Goal: Task Accomplishment & Management: Complete application form

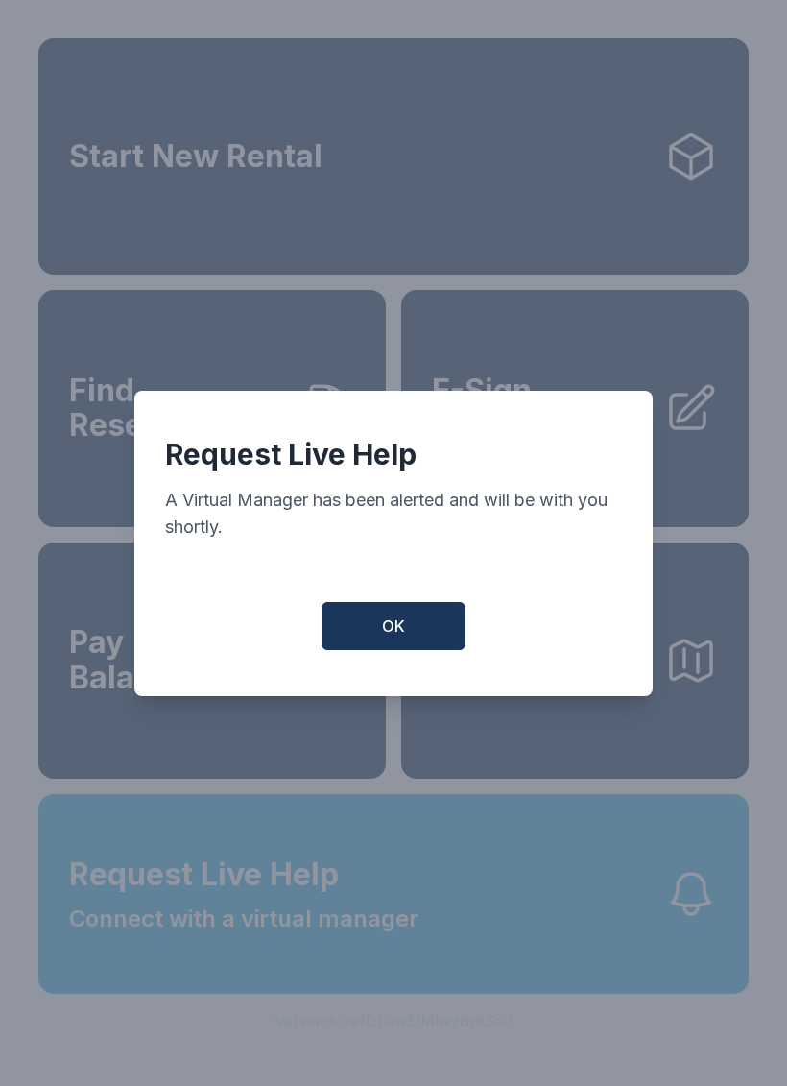
click at [368, 630] on button "OK" at bounding box center [394, 626] width 144 height 48
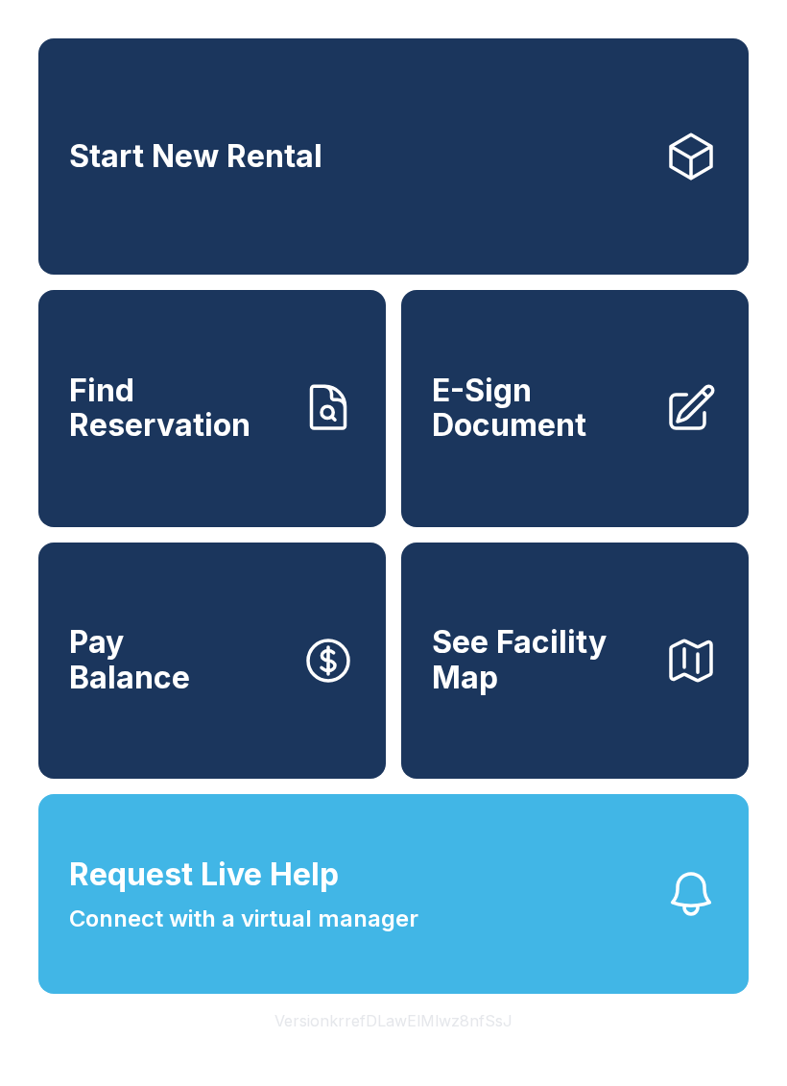
click at [450, 136] on link "Start New Rental" at bounding box center [393, 156] width 710 height 236
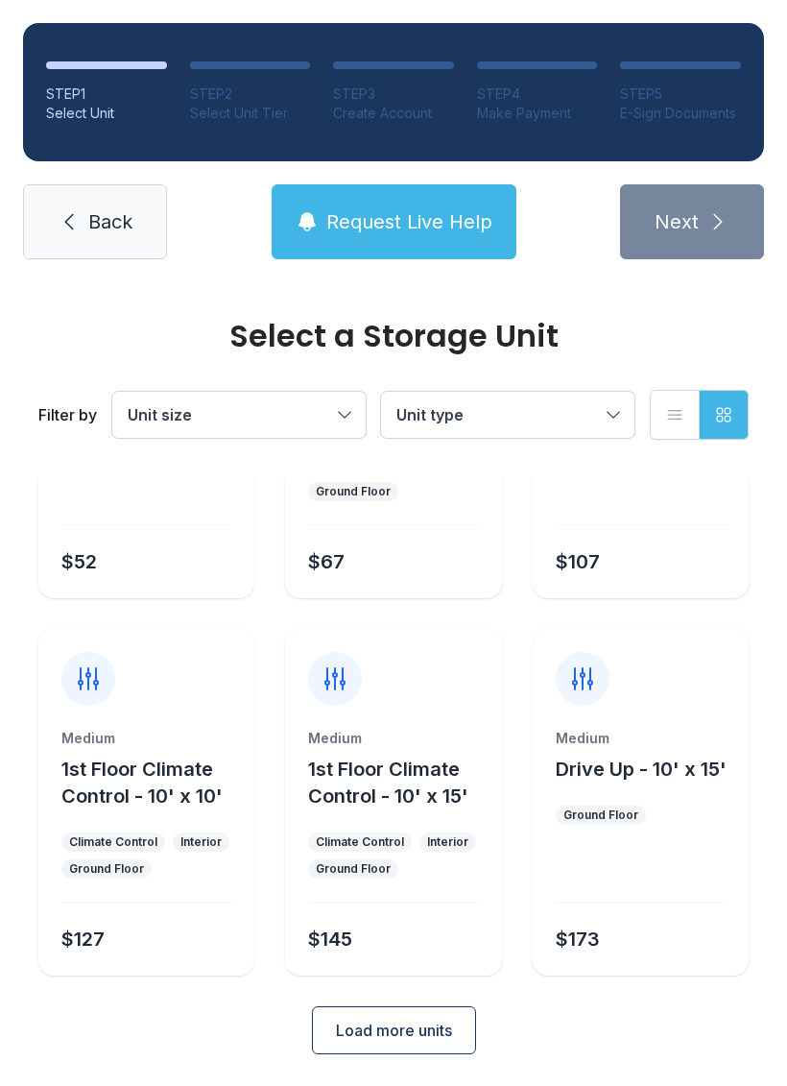
scroll to position [228, 0]
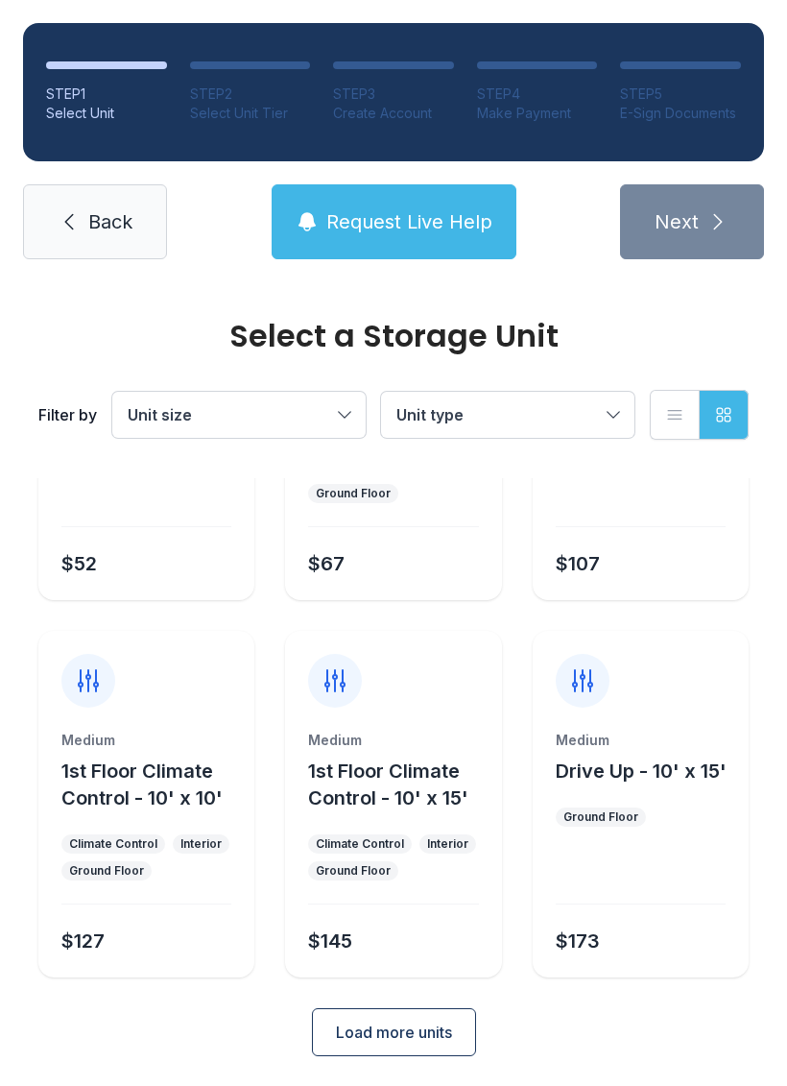
click at [456, 1027] on button "Load more units" at bounding box center [394, 1032] width 164 height 48
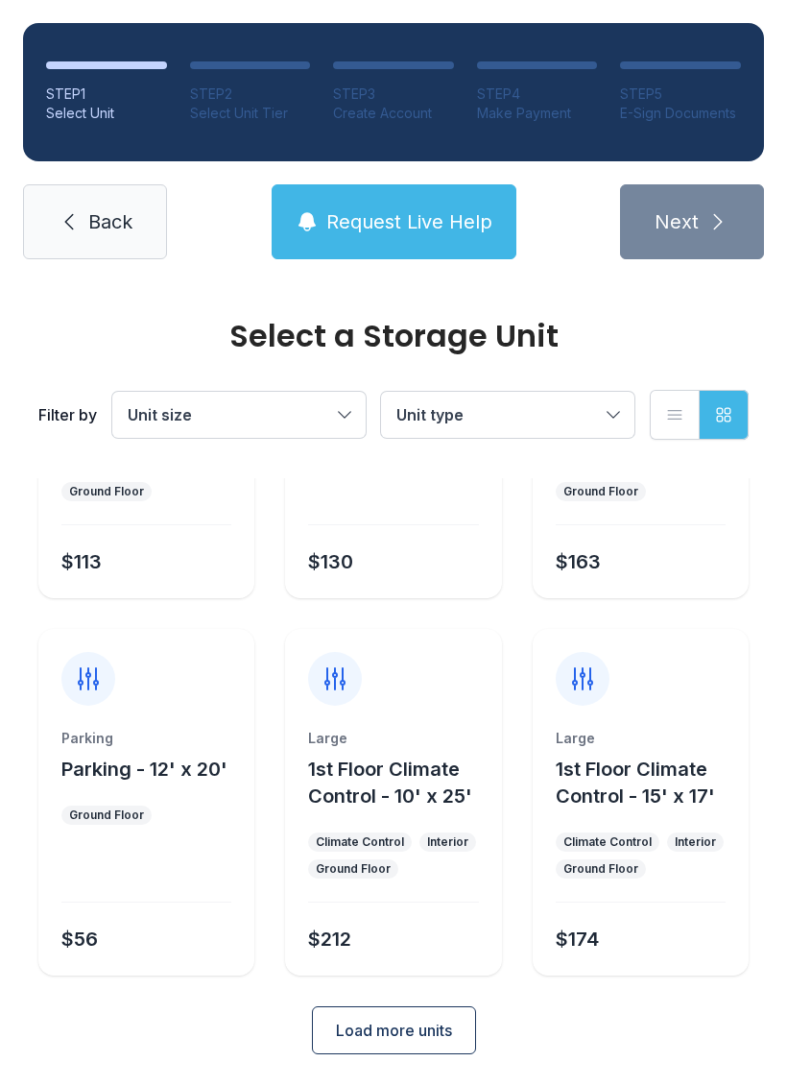
scroll to position [983, 0]
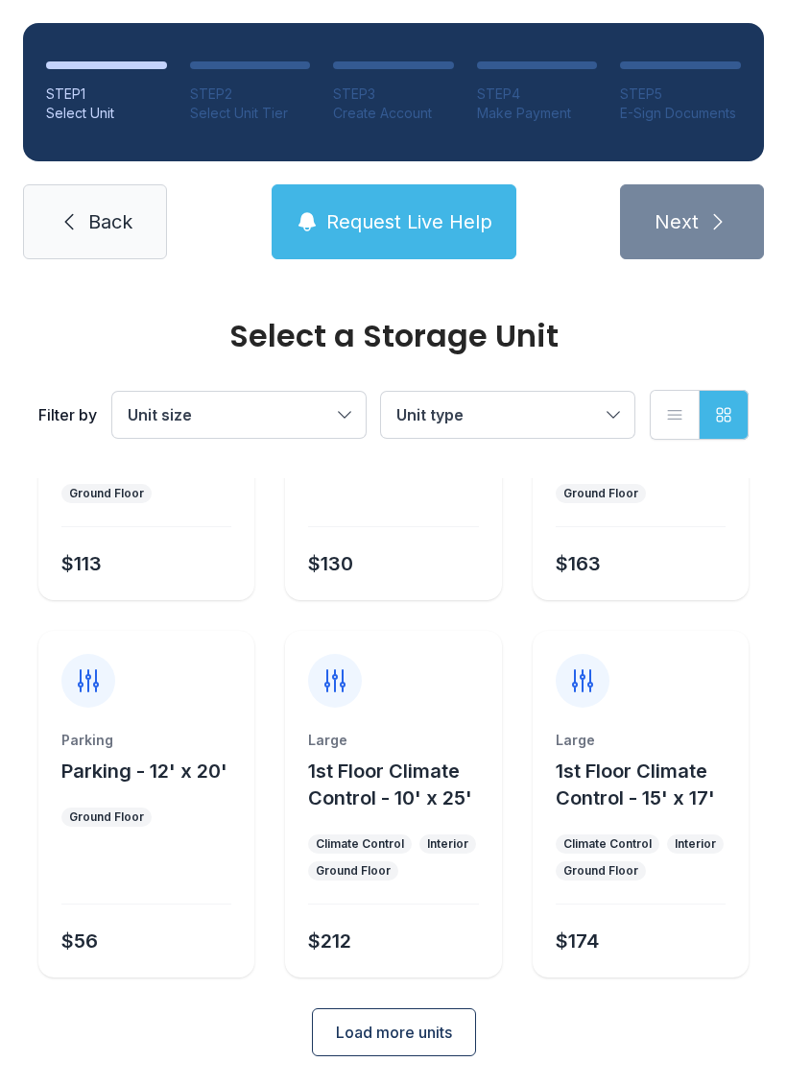
click at [465, 1031] on button "Load more units" at bounding box center [394, 1032] width 164 height 48
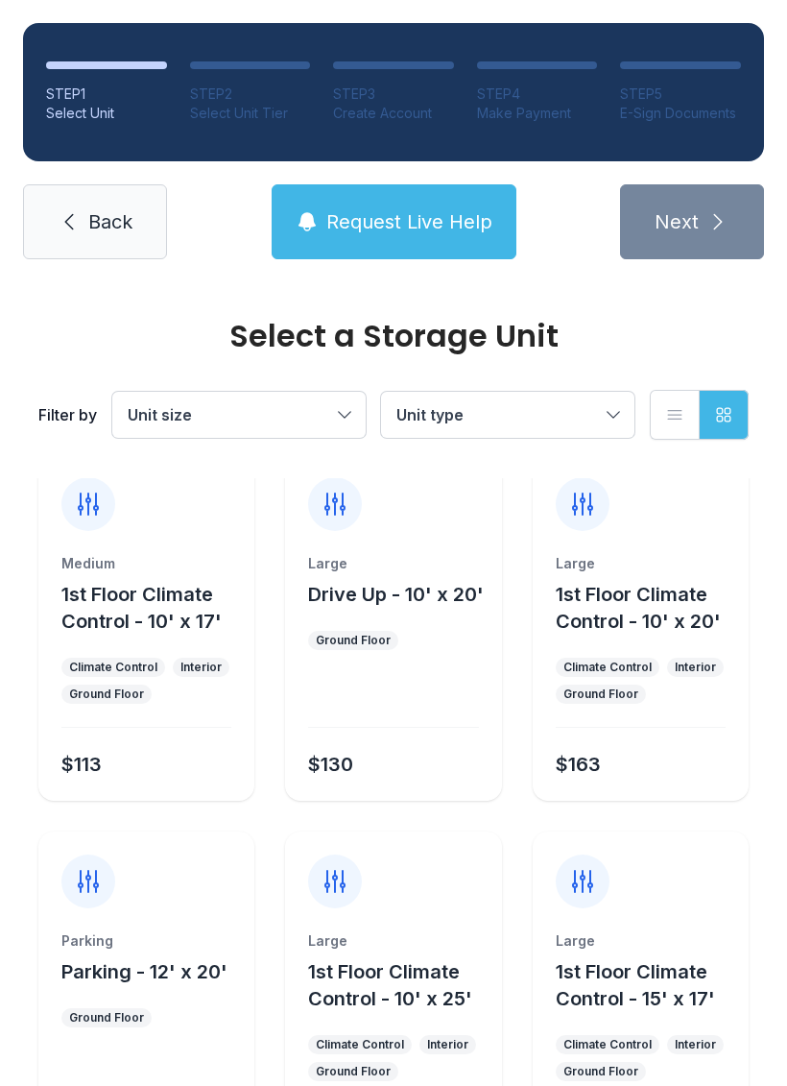
scroll to position [794, 0]
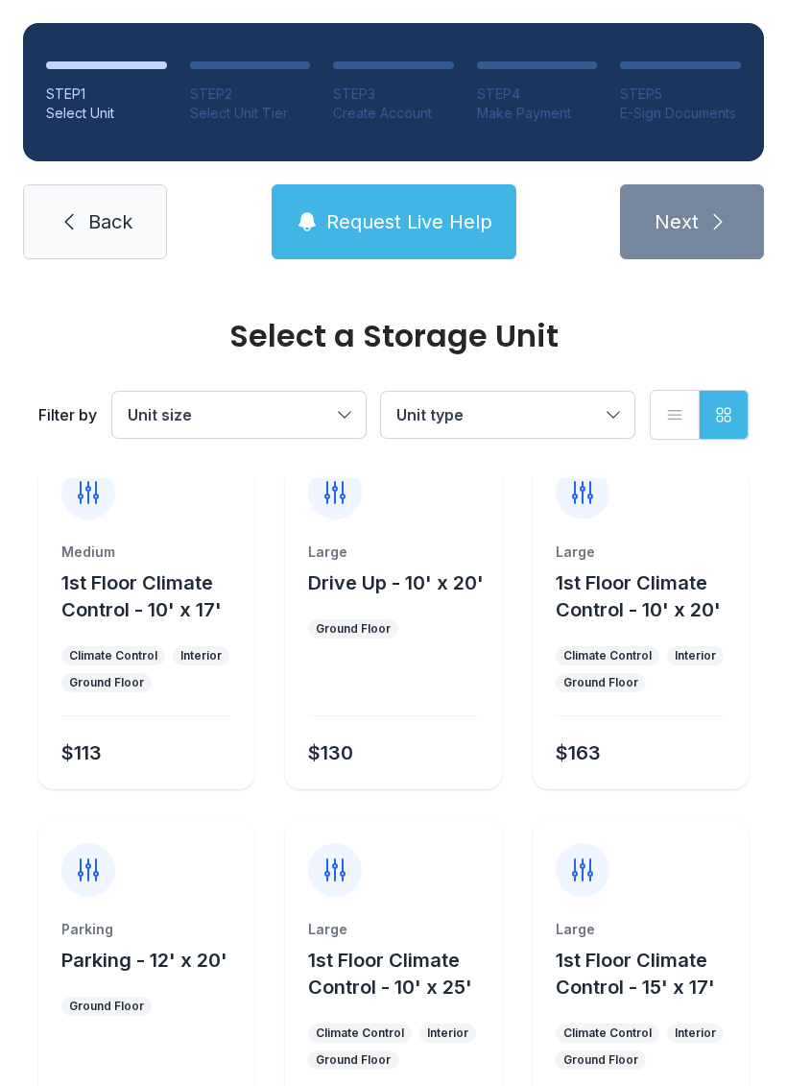
click at [342, 411] on button "Unit size" at bounding box center [238, 415] width 253 height 46
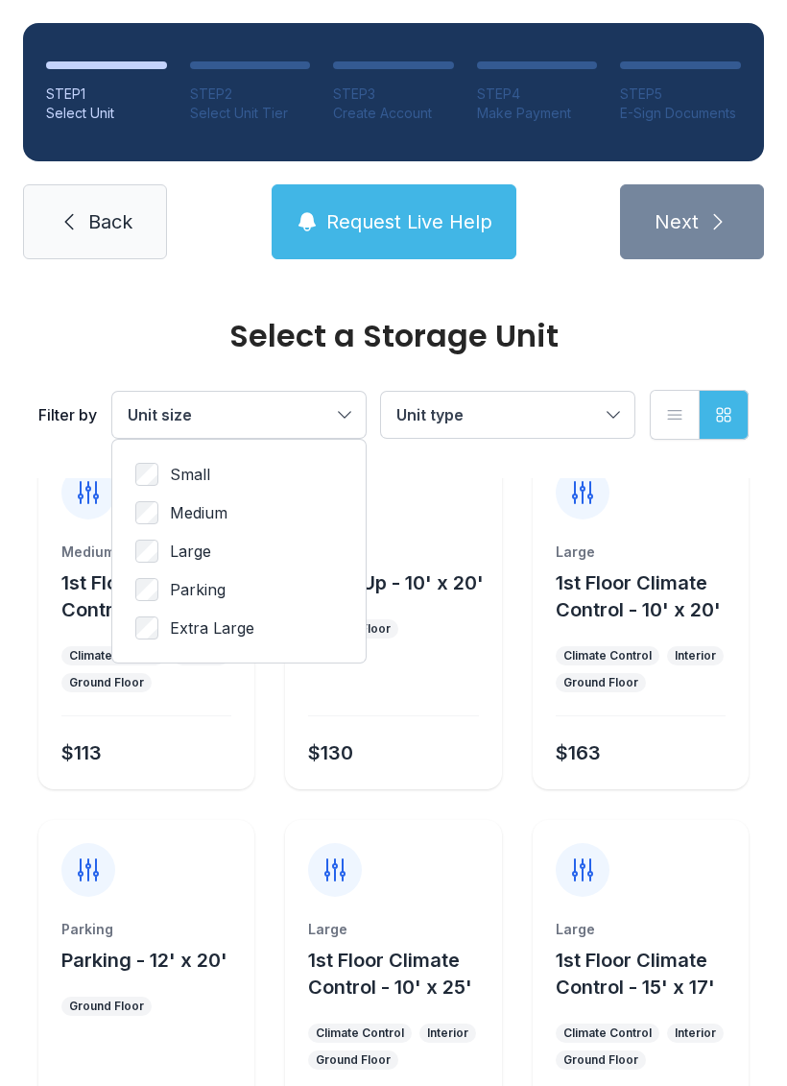
click at [244, 633] on span "Extra Large" at bounding box center [212, 627] width 84 height 23
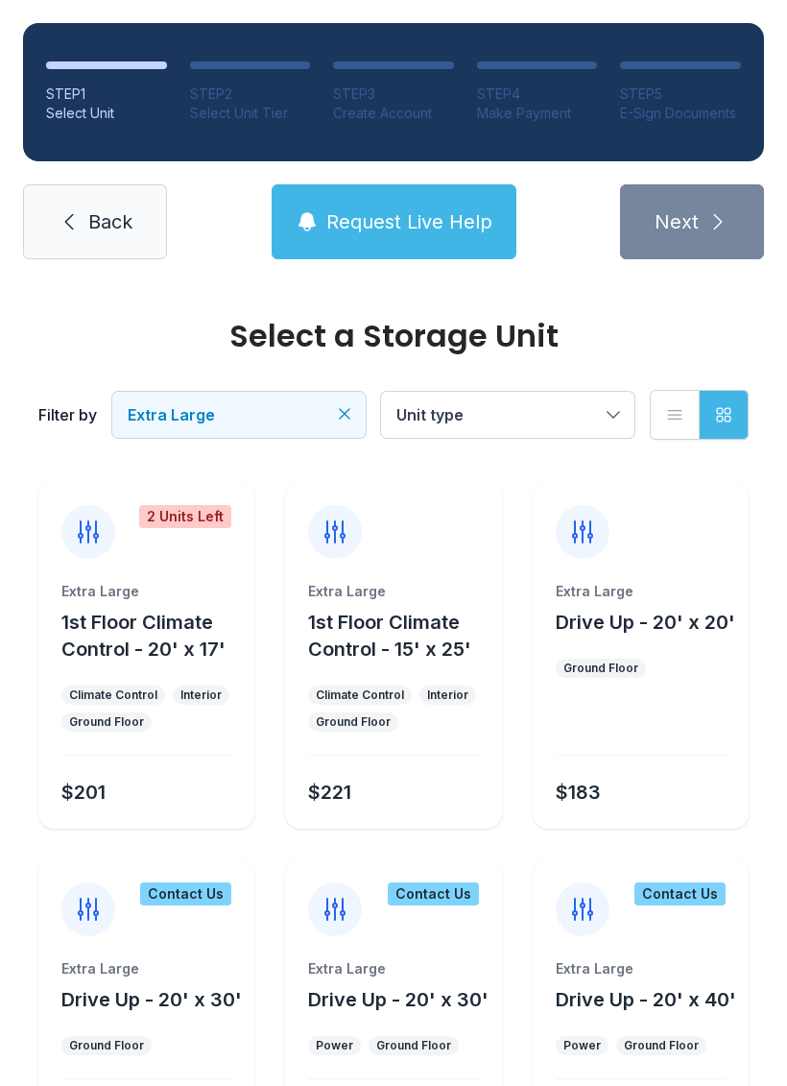
scroll to position [0, 0]
click at [460, 212] on span "Request Live Help" at bounding box center [409, 221] width 166 height 27
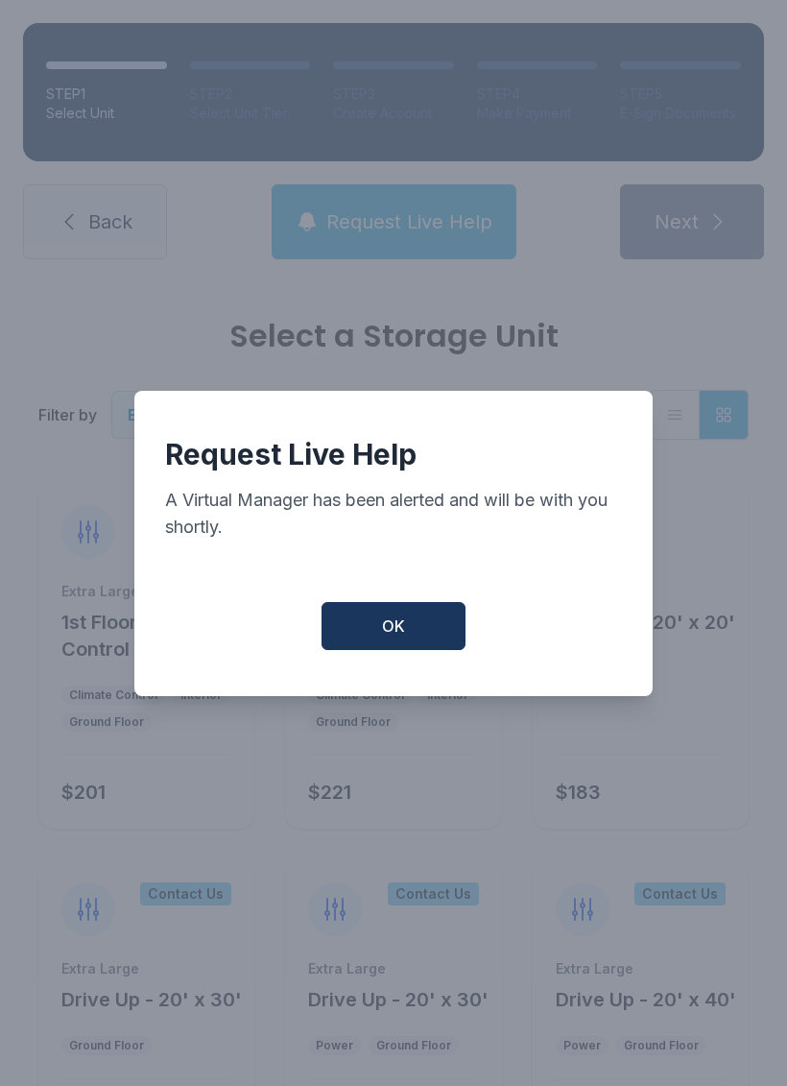
click at [464, 633] on button "OK" at bounding box center [394, 626] width 144 height 48
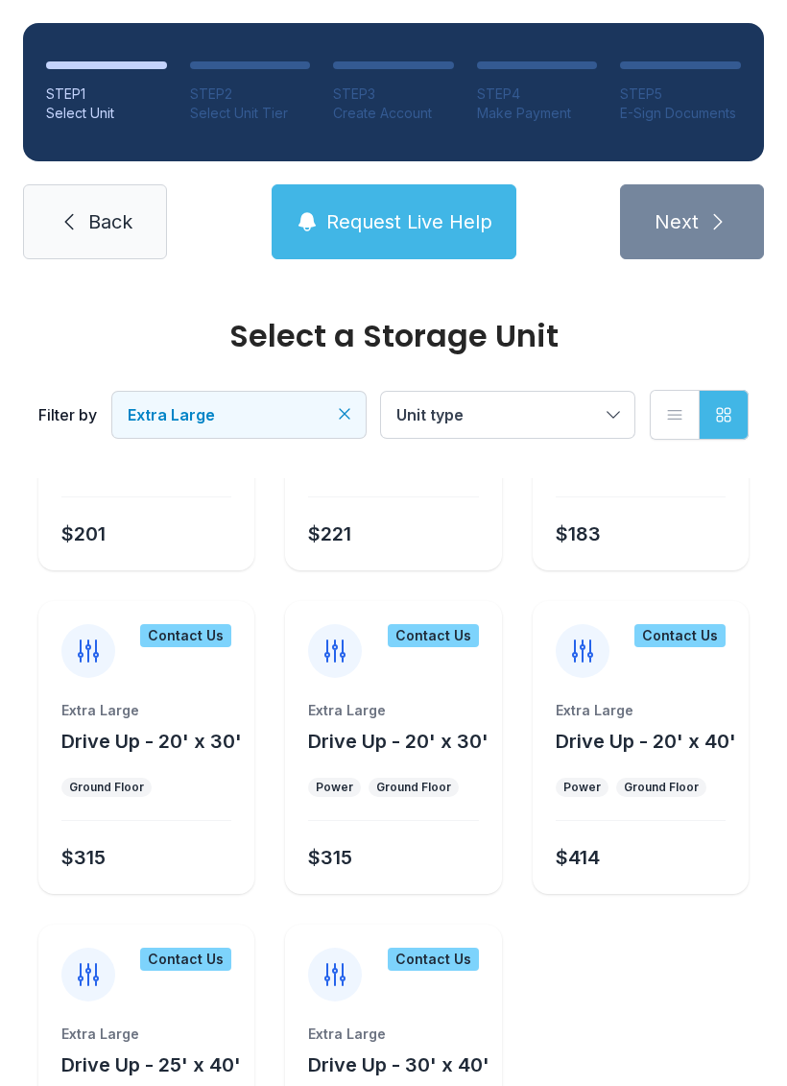
scroll to position [329, 0]
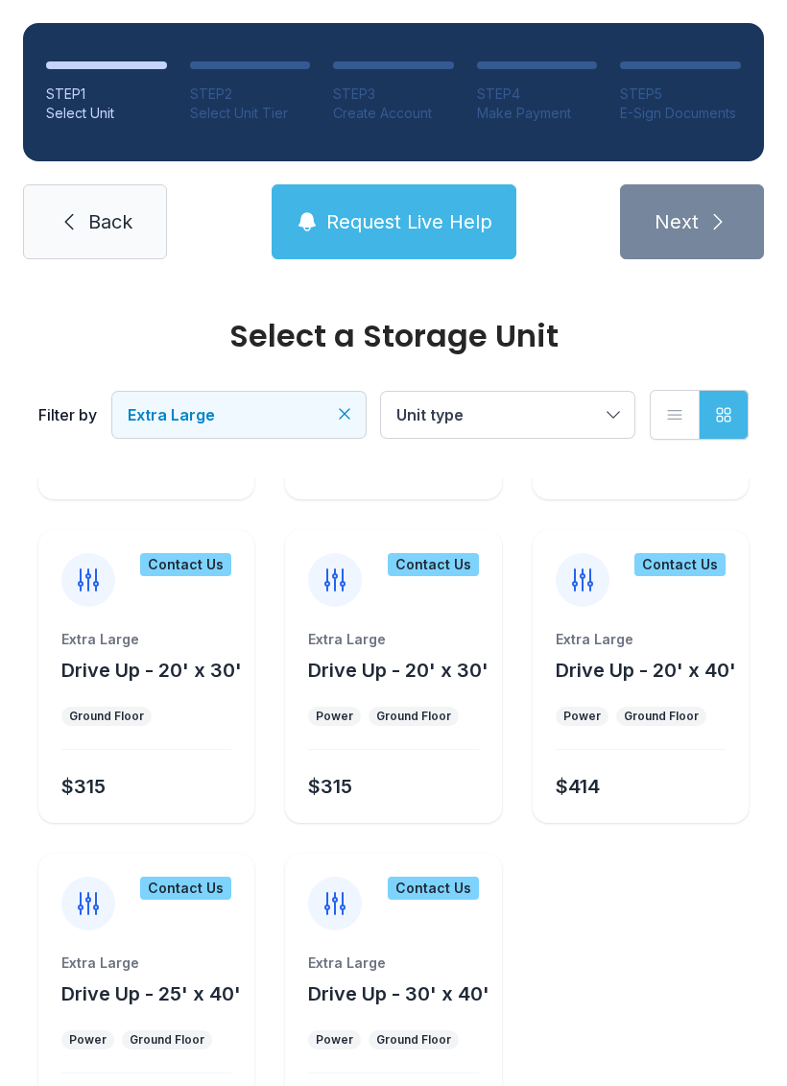
click at [784, 664] on div "Select a Storage Unit Filter by Extra Large Unit type List view Grid view 2 Uni…" at bounding box center [393, 588] width 787 height 1270
click at [456, 688] on div "Extra Large Drive Up - 20' x 30' Power Ground Floor $315" at bounding box center [393, 726] width 216 height 193
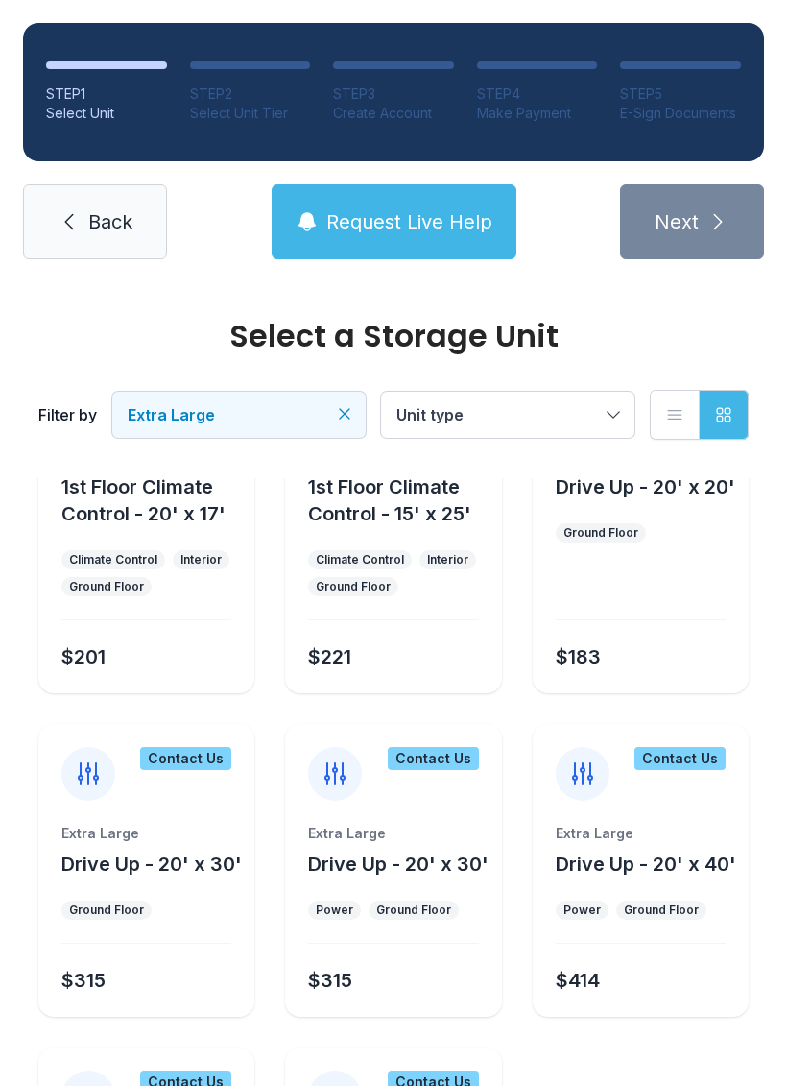
scroll to position [132, 0]
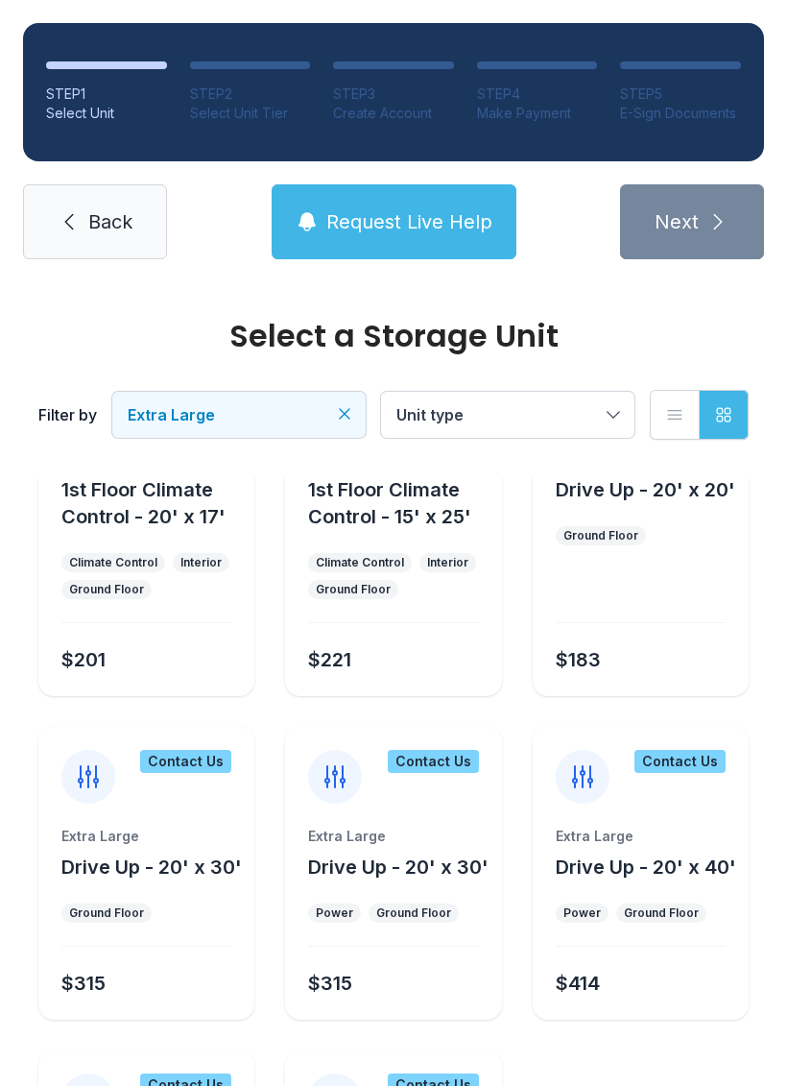
click at [448, 768] on div "Contact Us" at bounding box center [433, 761] width 91 height 23
click at [445, 761] on div "Contact Us" at bounding box center [433, 761] width 91 height 23
click at [333, 784] on icon at bounding box center [335, 776] width 31 height 31
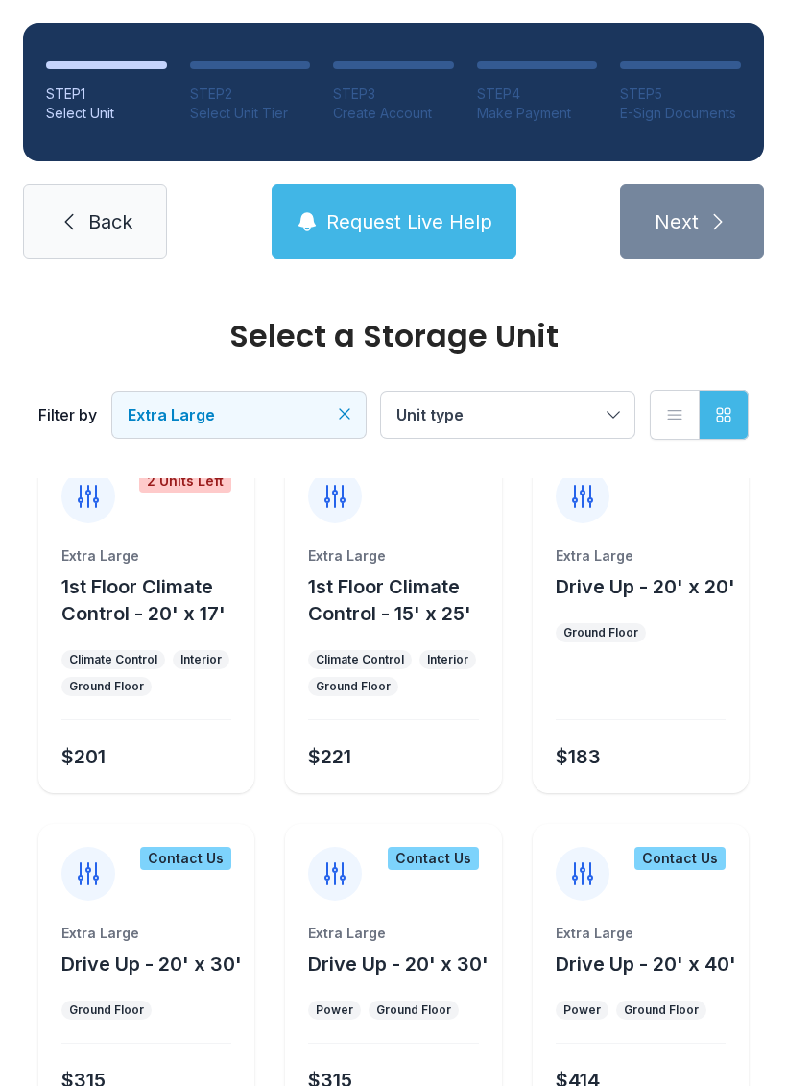
scroll to position [35, 0]
click at [696, 579] on span "Drive Up - 20' x 20'" at bounding box center [646, 587] width 180 height 23
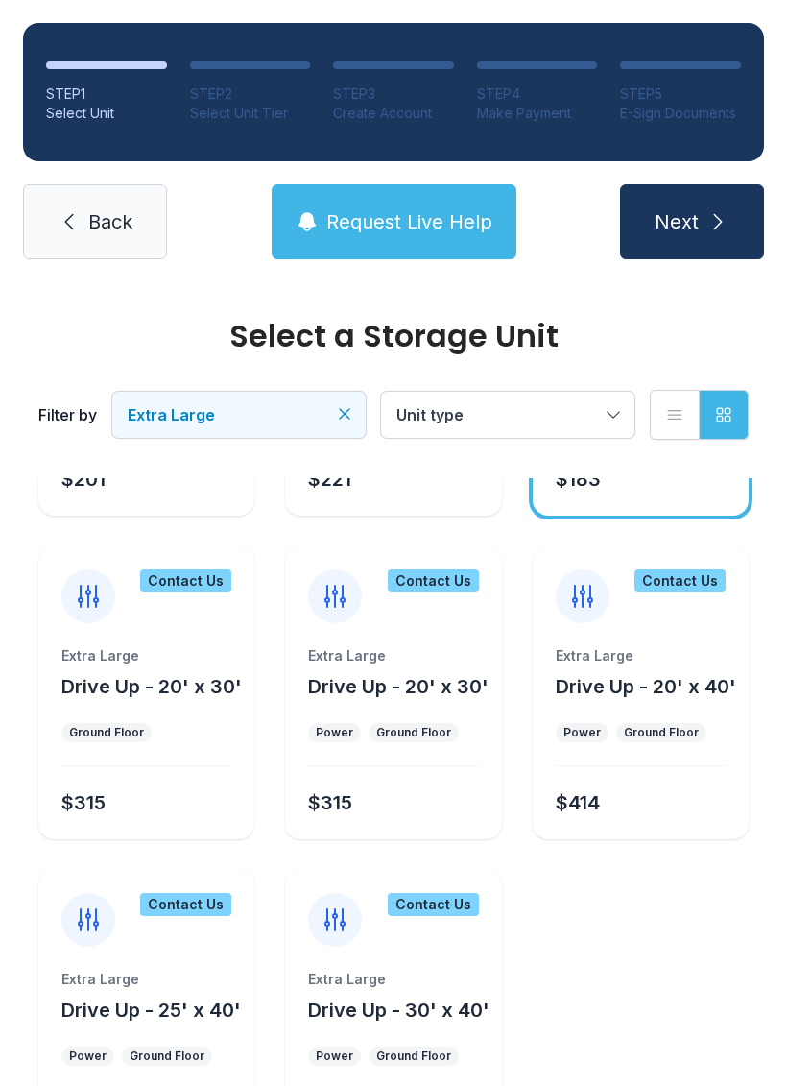
scroll to position [308, 0]
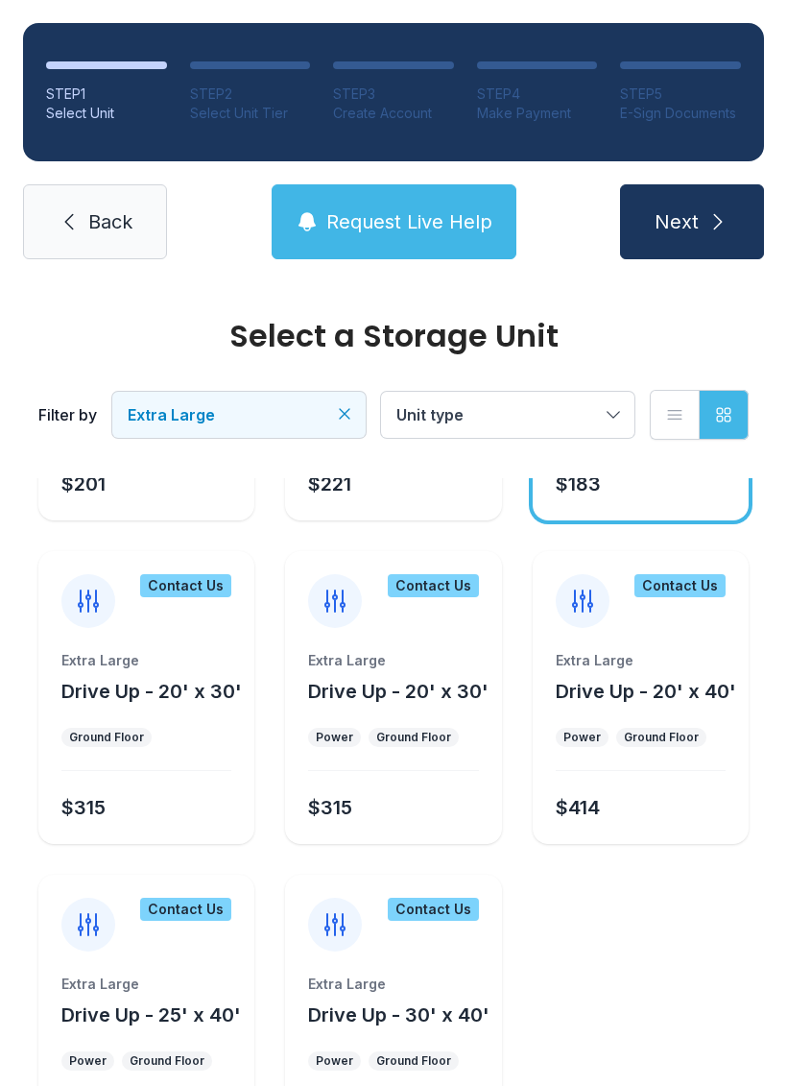
click at [444, 193] on button "Request Live Help" at bounding box center [394, 221] width 245 height 75
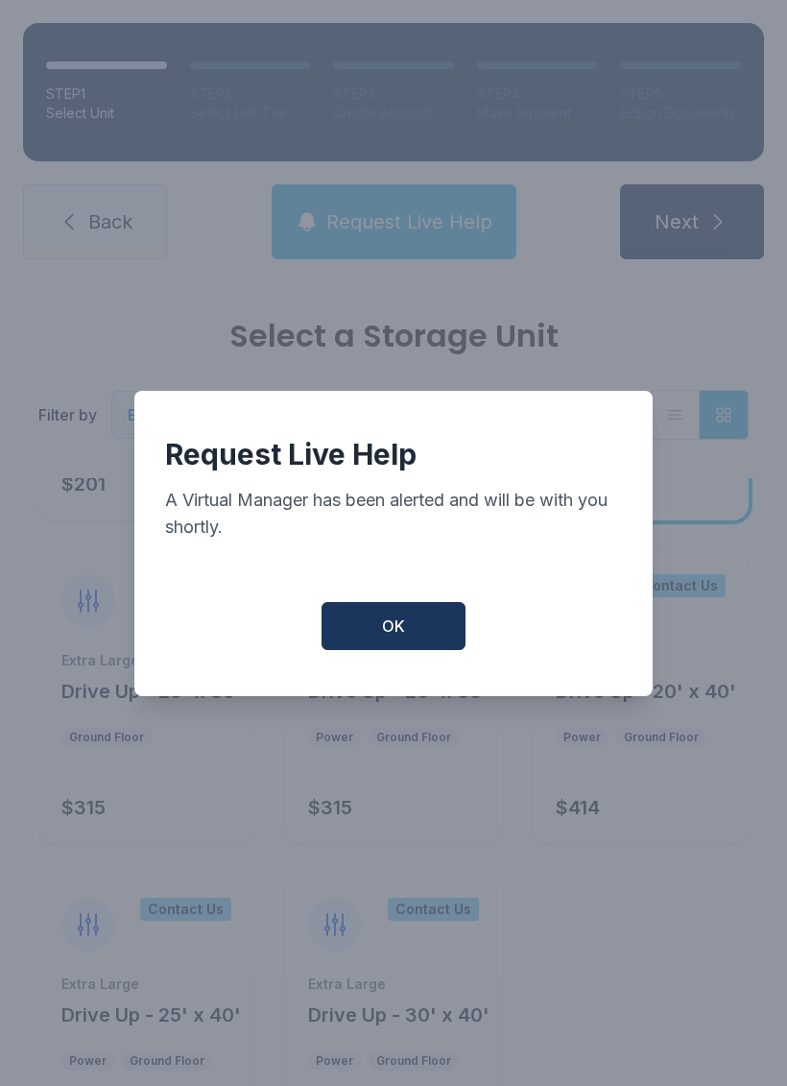
click at [448, 644] on button "OK" at bounding box center [394, 626] width 144 height 48
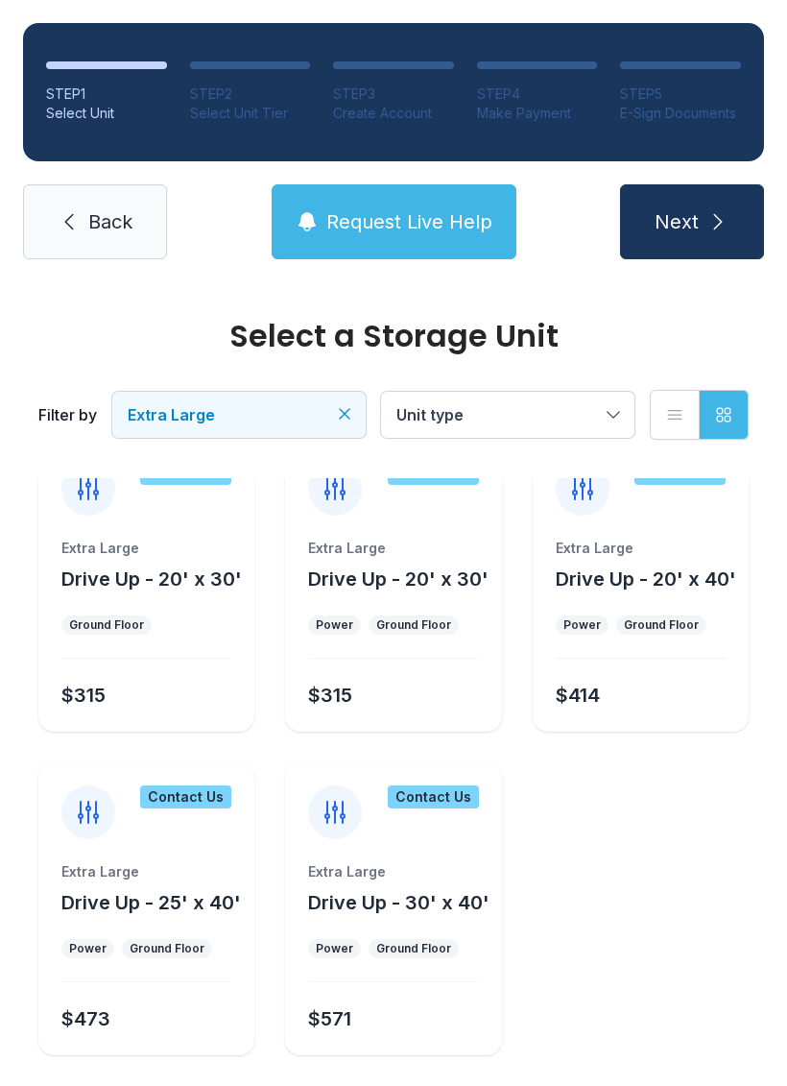
scroll to position [420, 0]
click at [88, 231] on span "Back" at bounding box center [110, 221] width 44 height 27
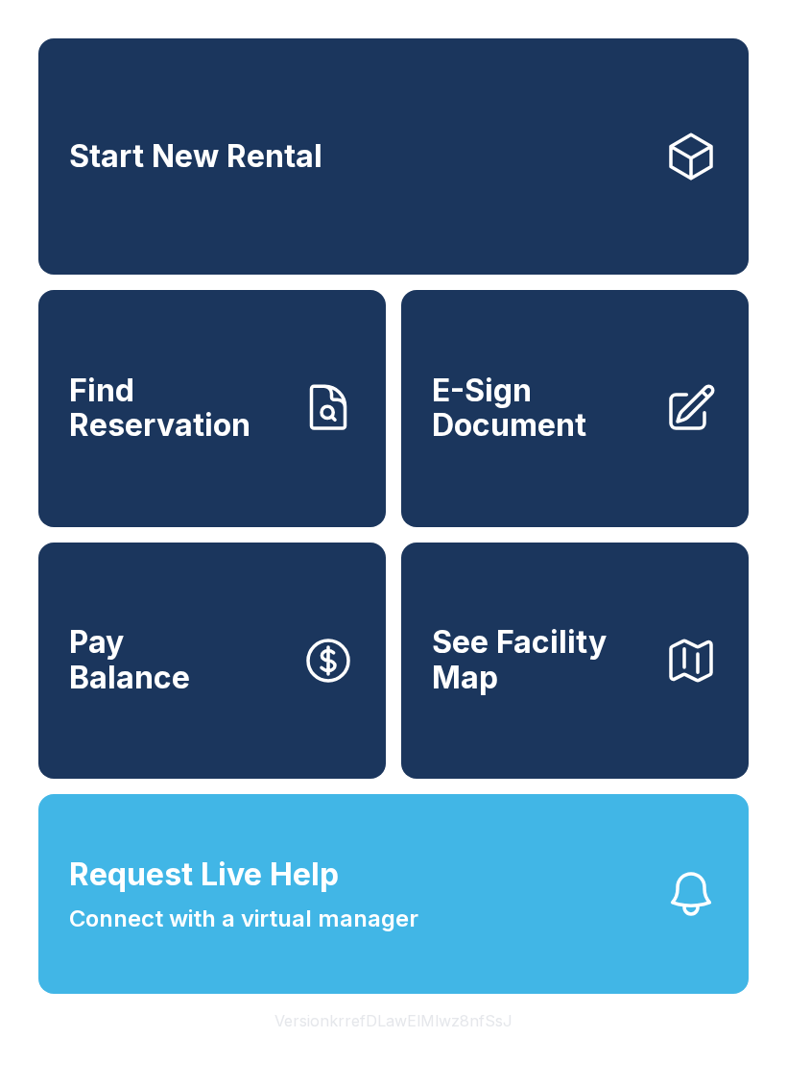
click at [553, 475] on link "E-Sign Document" at bounding box center [575, 408] width 348 height 236
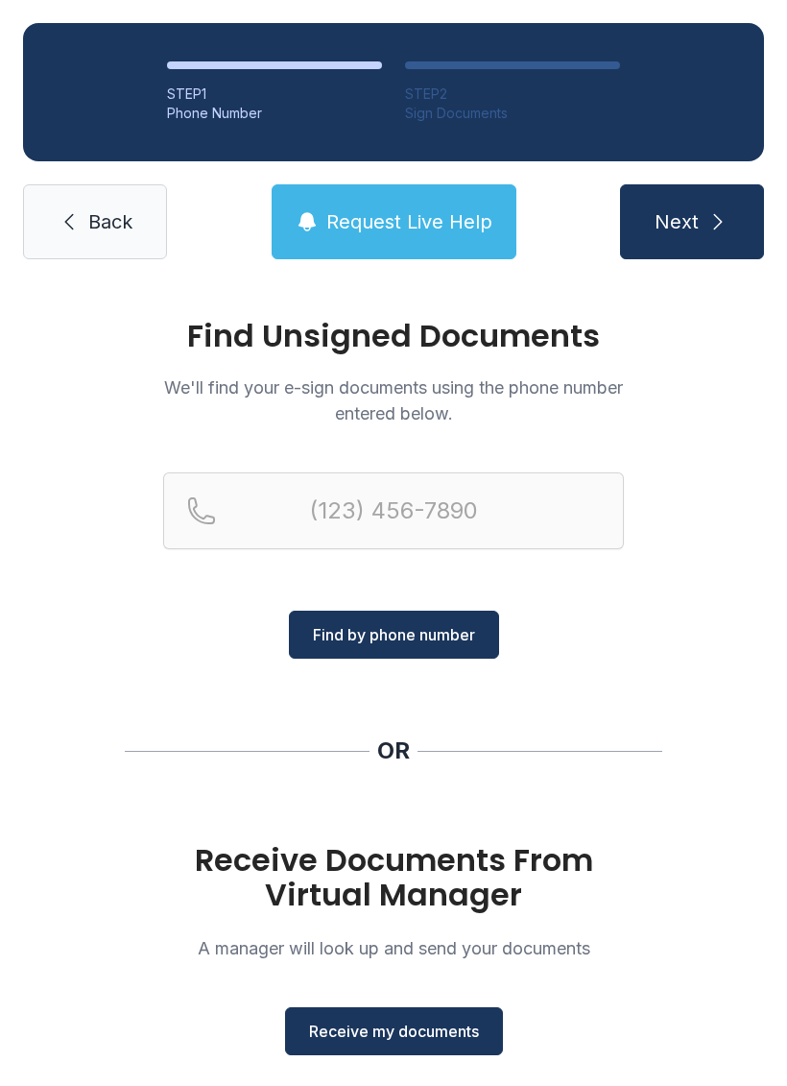
click at [372, 1041] on span "Receive my documents" at bounding box center [394, 1031] width 170 height 23
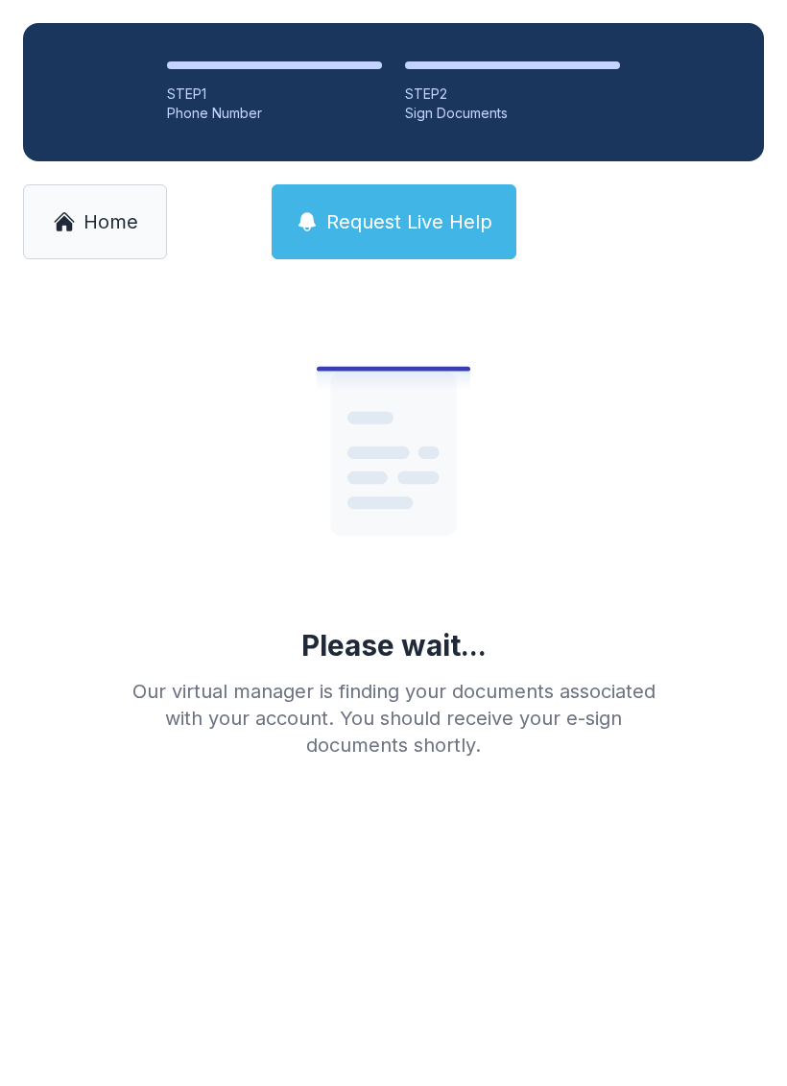
click at [108, 203] on link "Home" at bounding box center [95, 221] width 144 height 75
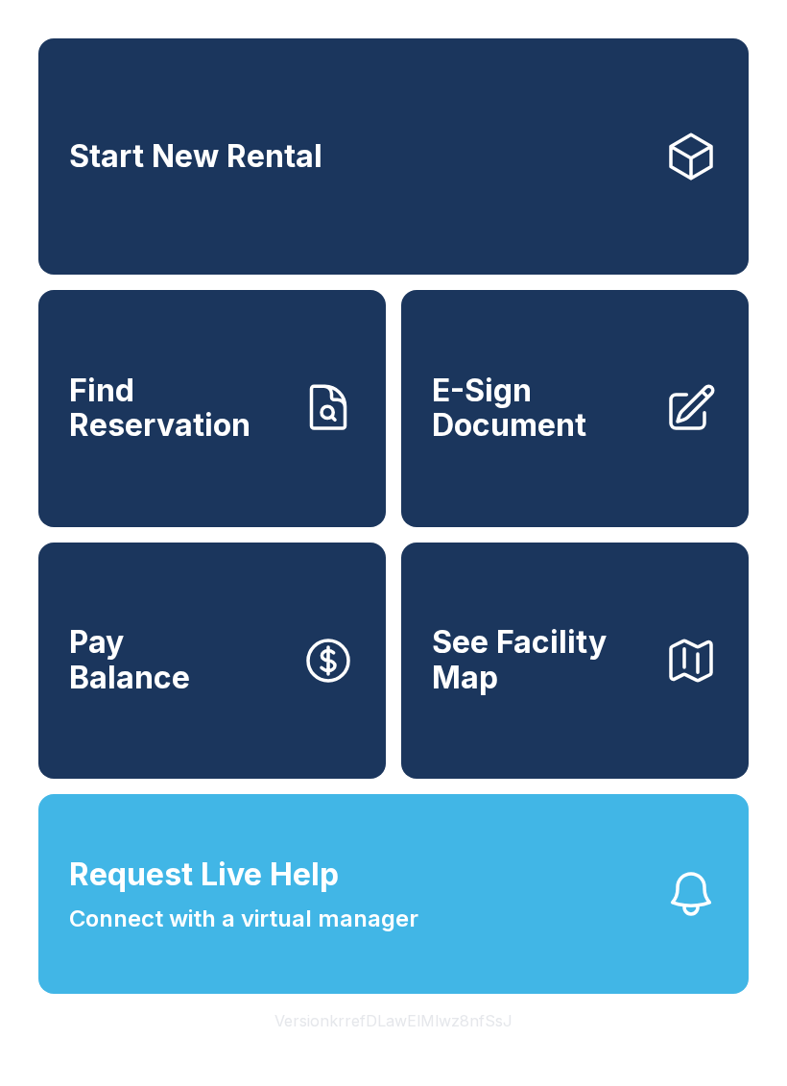
click at [554, 444] on span "E-Sign Document" at bounding box center [540, 408] width 217 height 70
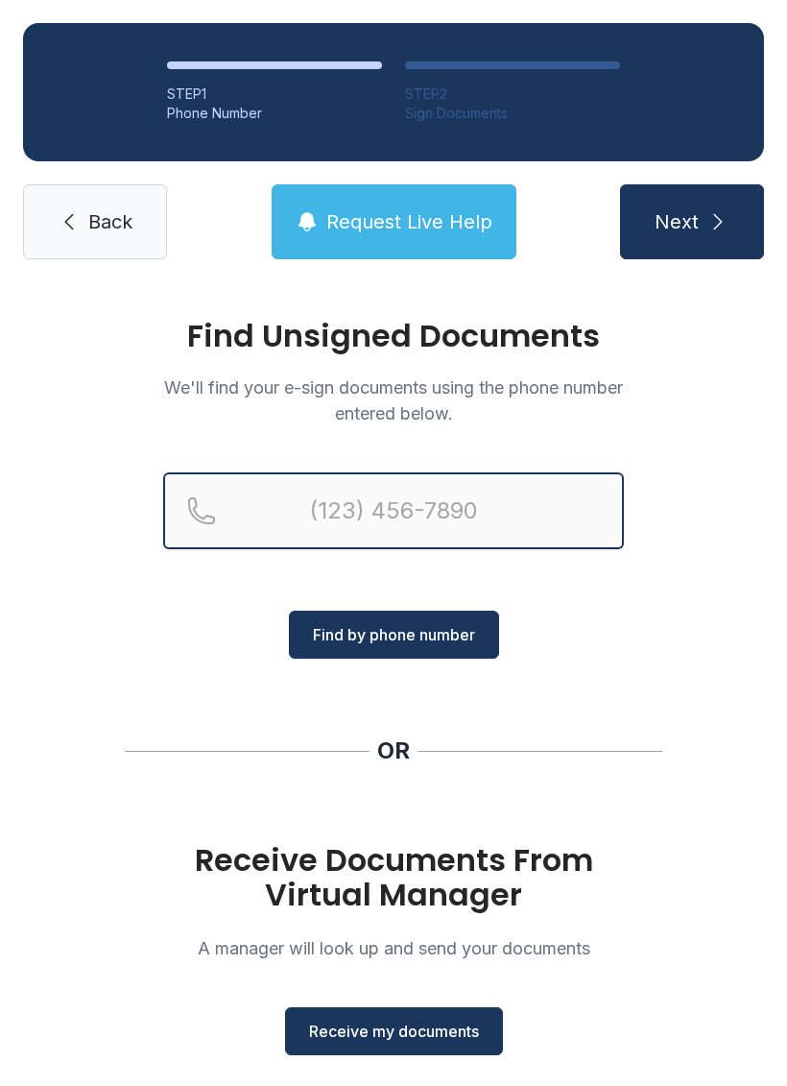
click at [314, 512] on input "Reservation phone number" at bounding box center [393, 510] width 461 height 77
type input "("
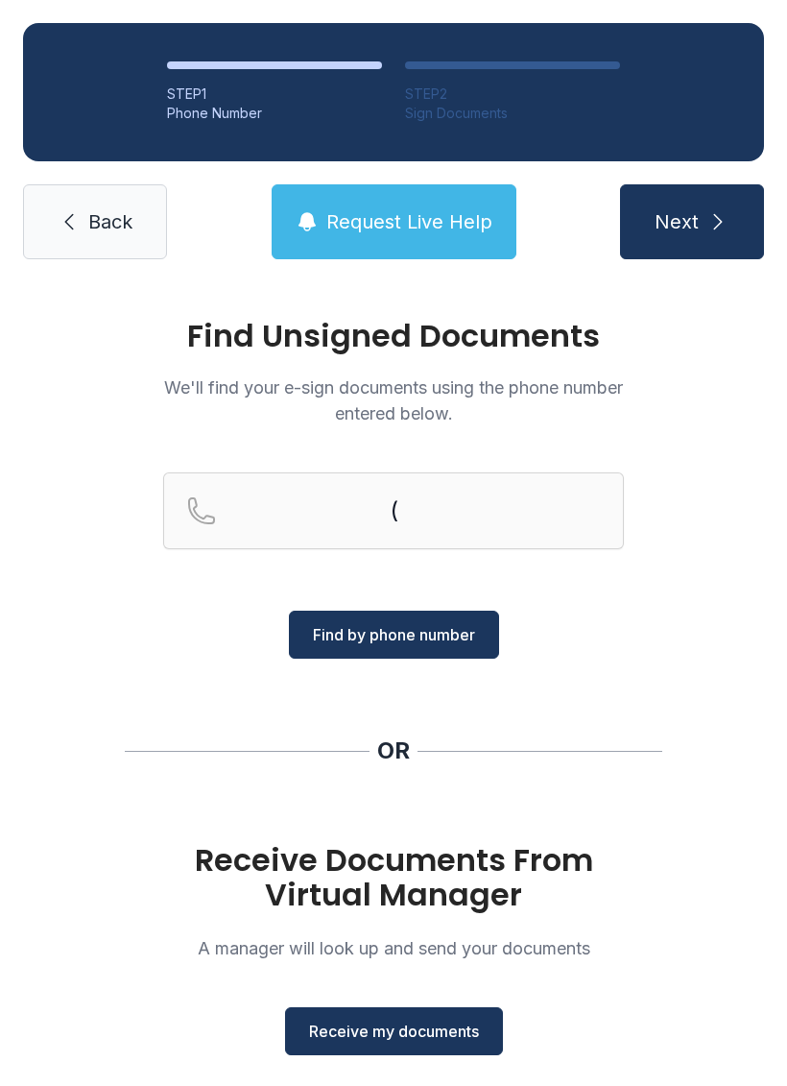
click at [60, 635] on div "Find Unsigned Documents We'll find your e-sign documents using the phone number…" at bounding box center [393, 707] width 787 height 850
click at [90, 247] on link "Back" at bounding box center [95, 221] width 144 height 75
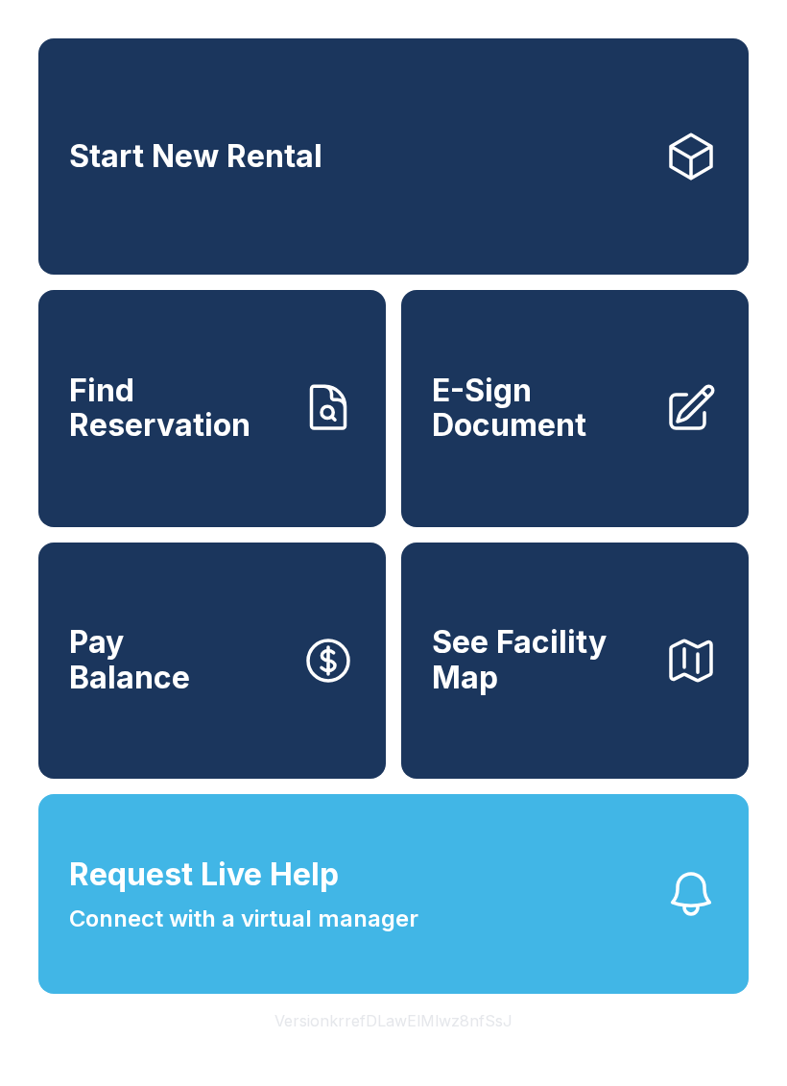
click at [553, 444] on span "E-Sign Document" at bounding box center [540, 408] width 217 height 70
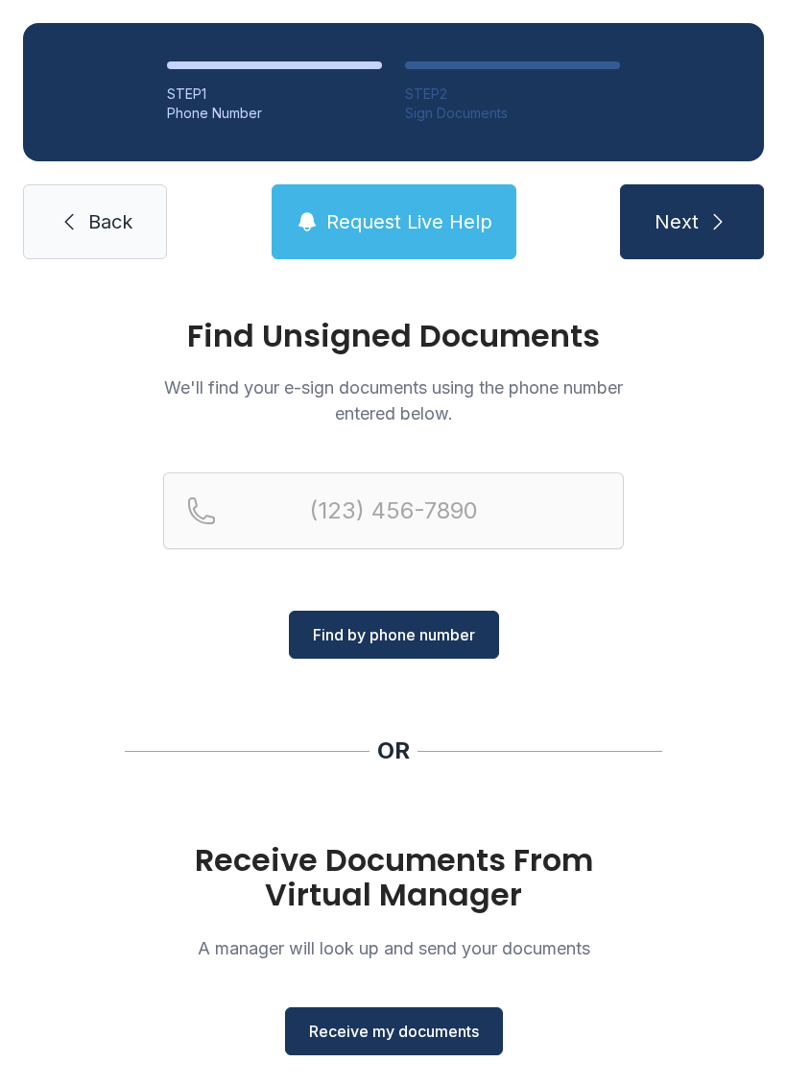
click at [367, 1054] on button "Receive my documents" at bounding box center [394, 1031] width 218 height 48
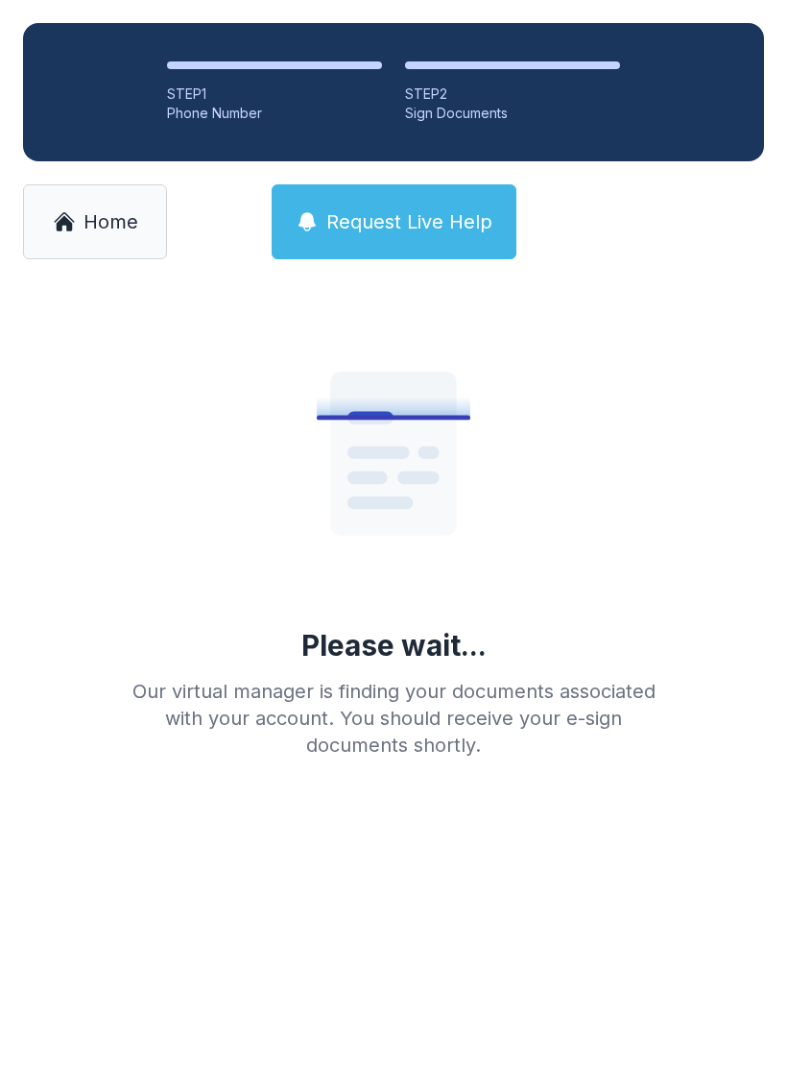
click at [66, 239] on link "Home" at bounding box center [95, 221] width 144 height 75
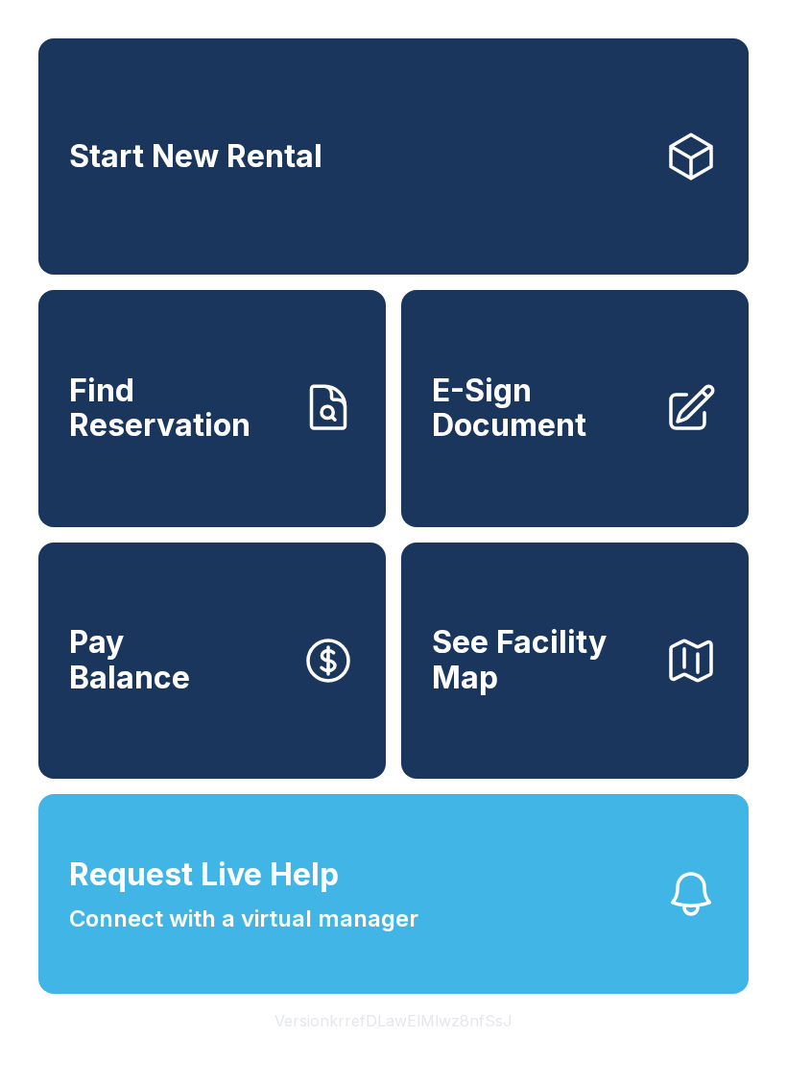
click at [557, 754] on button "See Facility Map" at bounding box center [575, 660] width 348 height 236
click at [374, 936] on span "Connect with a virtual manager" at bounding box center [243, 918] width 349 height 35
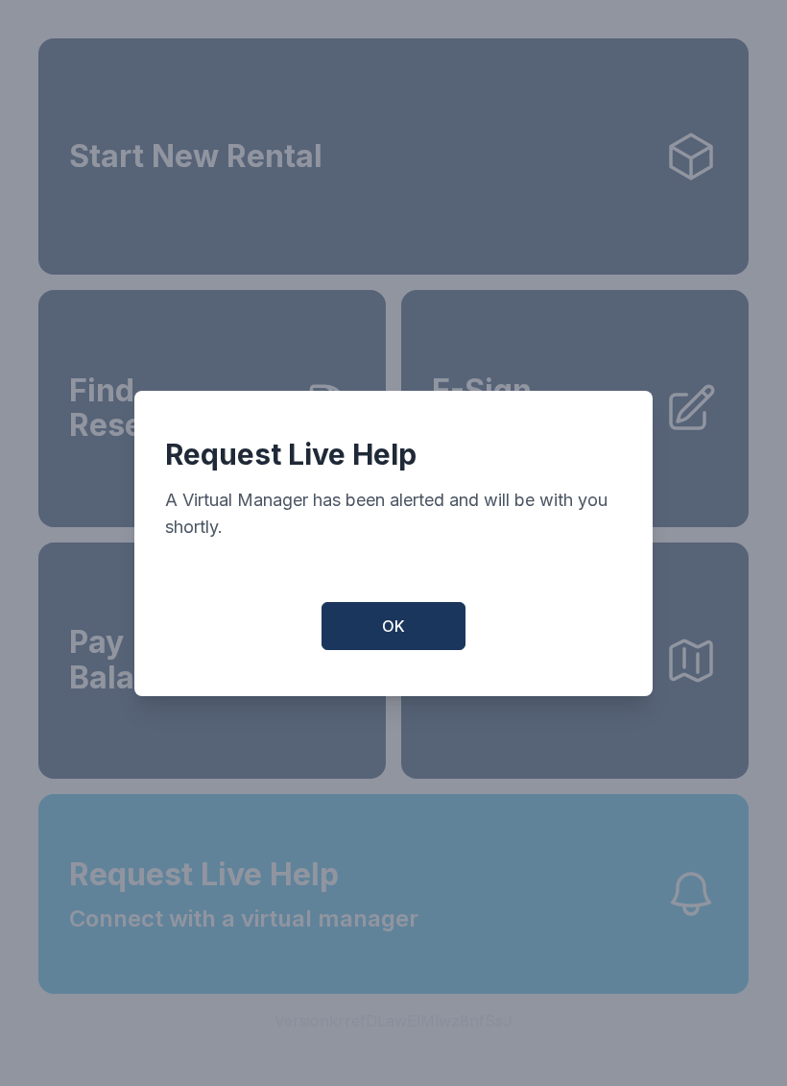
click at [419, 617] on button "OK" at bounding box center [394, 626] width 144 height 48
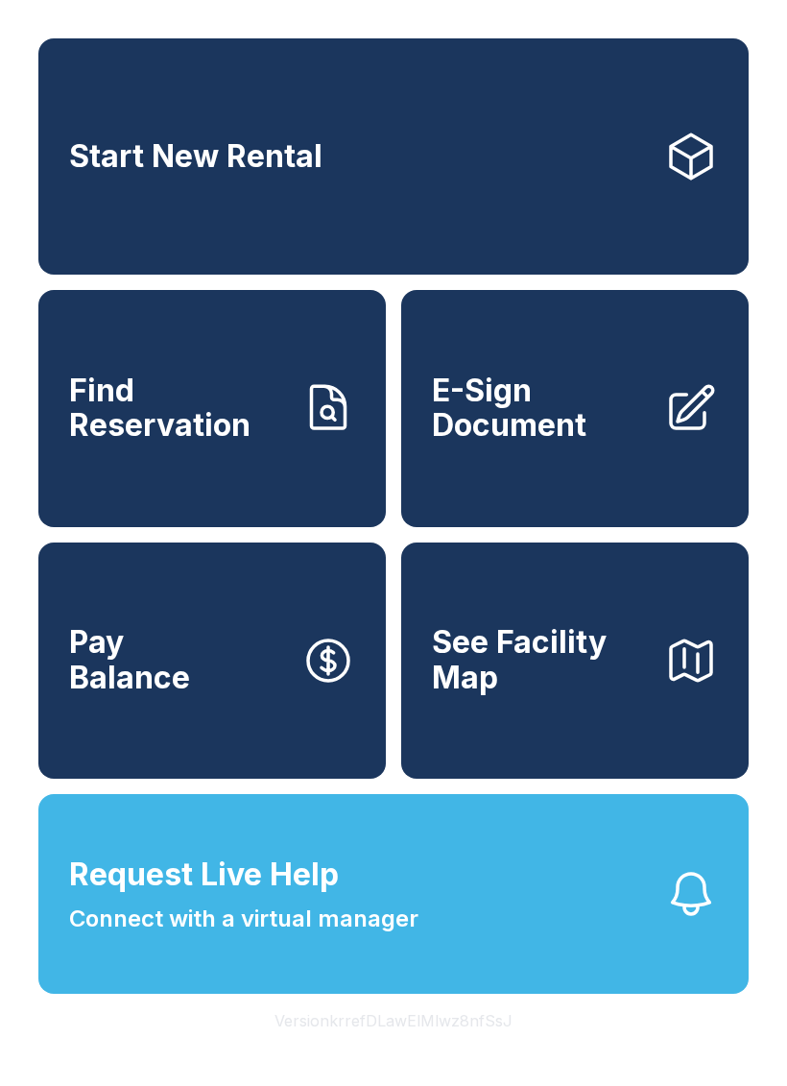
click at [604, 444] on span "E-Sign Document" at bounding box center [540, 408] width 217 height 70
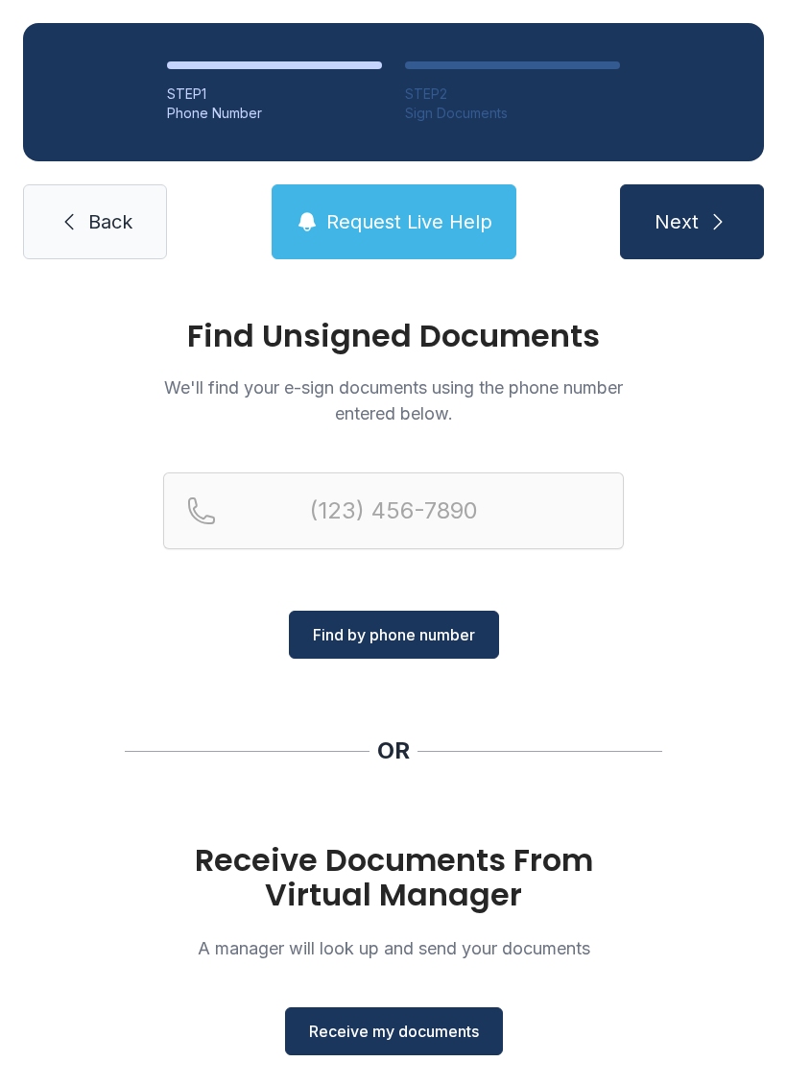
click at [386, 1029] on span "Receive my documents" at bounding box center [394, 1031] width 170 height 23
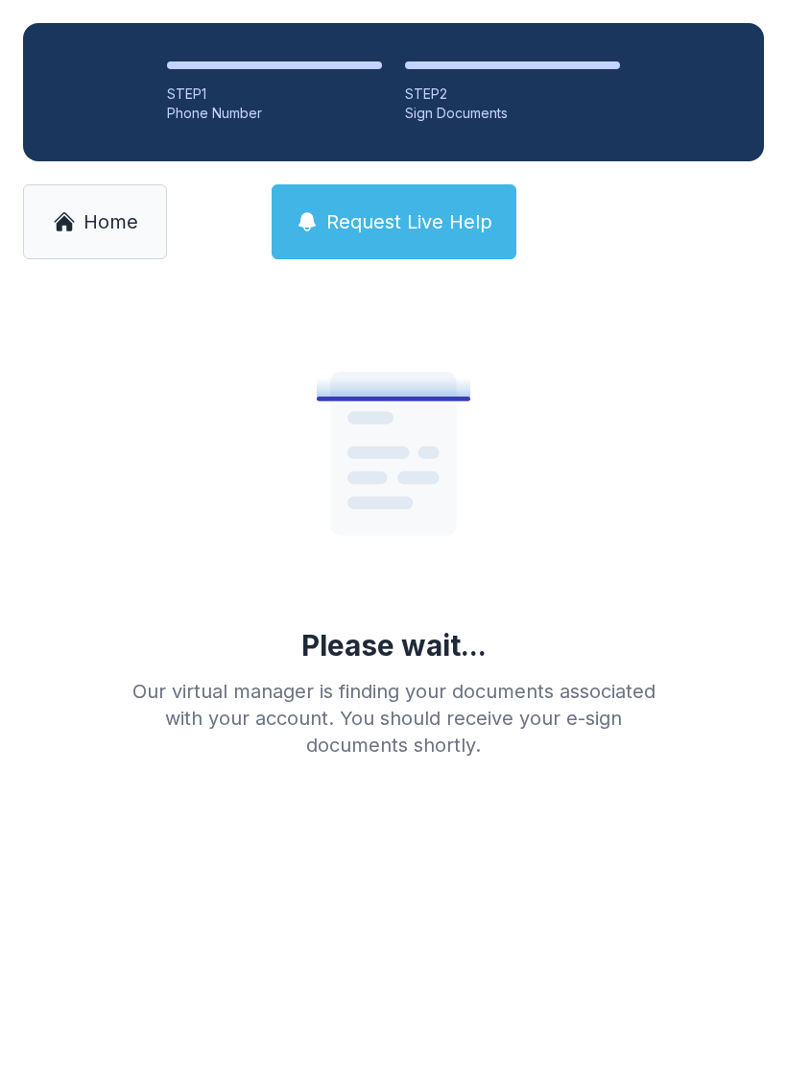
click at [122, 222] on span "Home" at bounding box center [111, 221] width 55 height 27
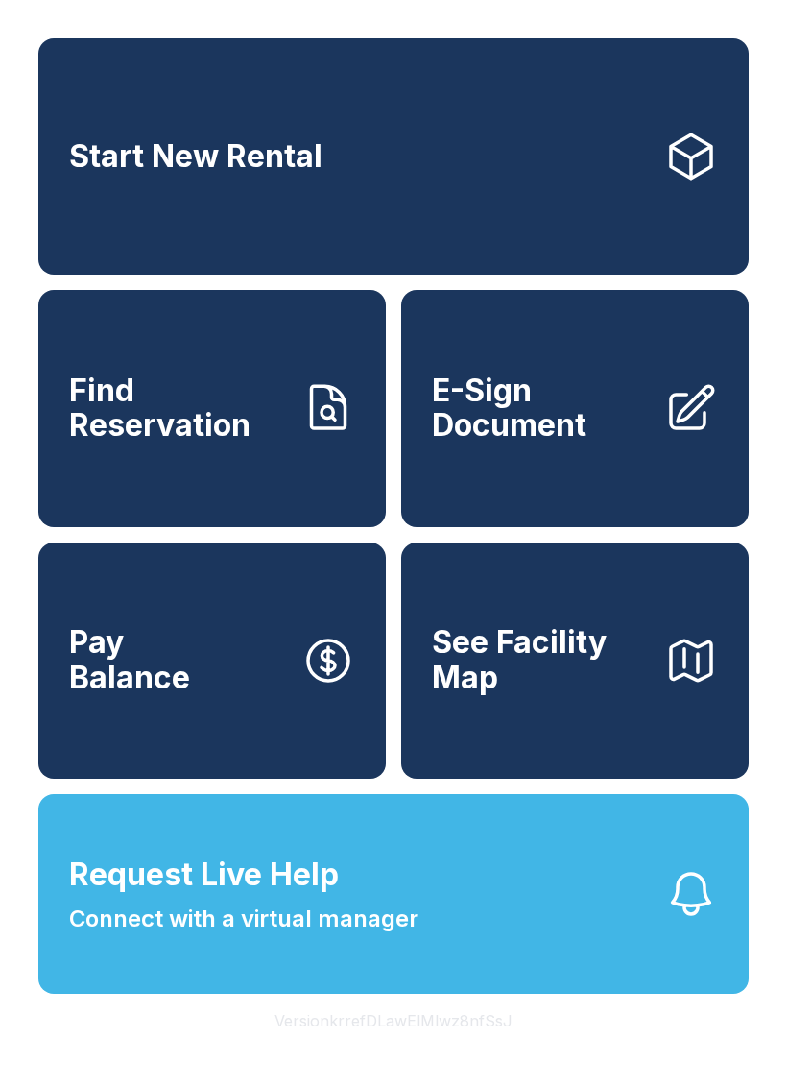
click at [486, 937] on button "Request Live Help Connect with a virtual manager" at bounding box center [393, 894] width 710 height 200
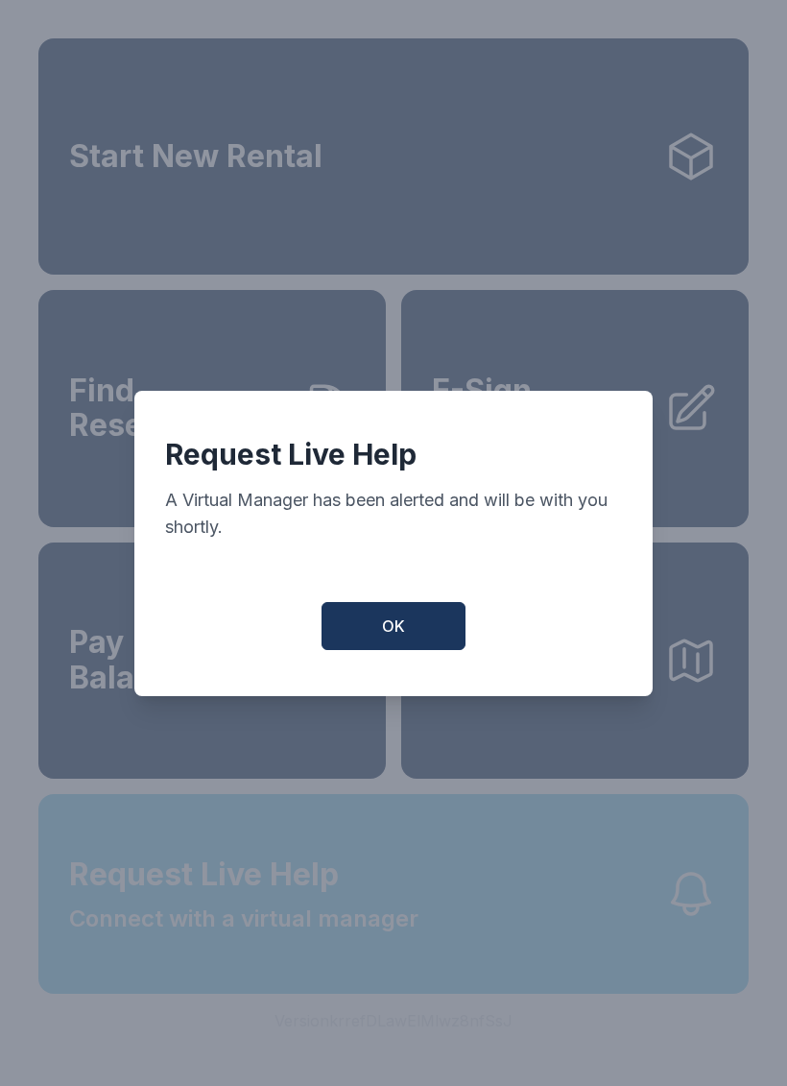
click at [442, 637] on button "OK" at bounding box center [394, 626] width 144 height 48
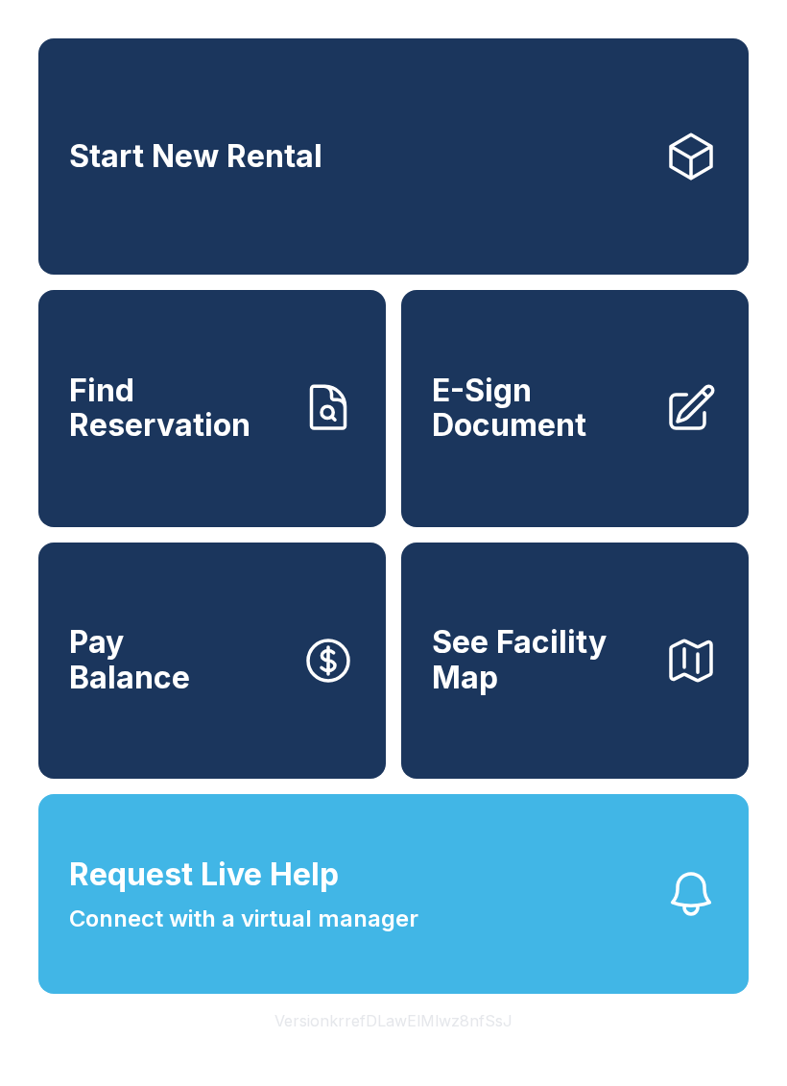
click at [592, 444] on span "E-Sign Document" at bounding box center [540, 408] width 217 height 70
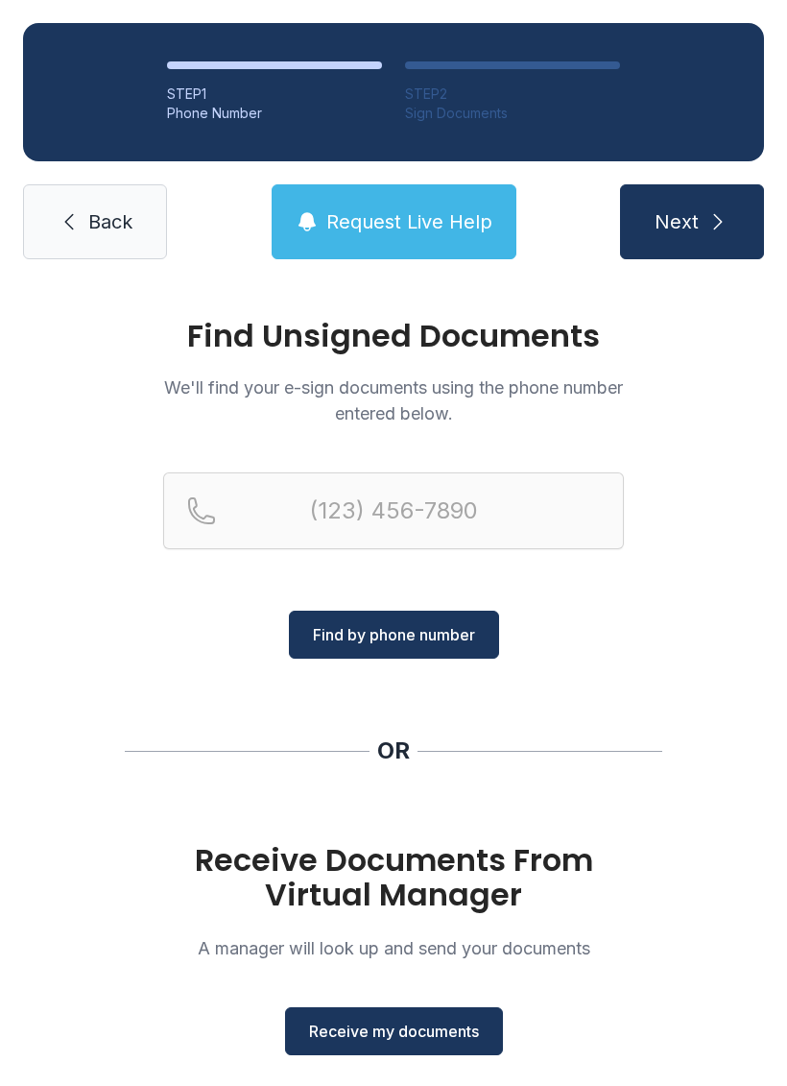
click at [467, 1033] on span "Receive my documents" at bounding box center [394, 1031] width 170 height 23
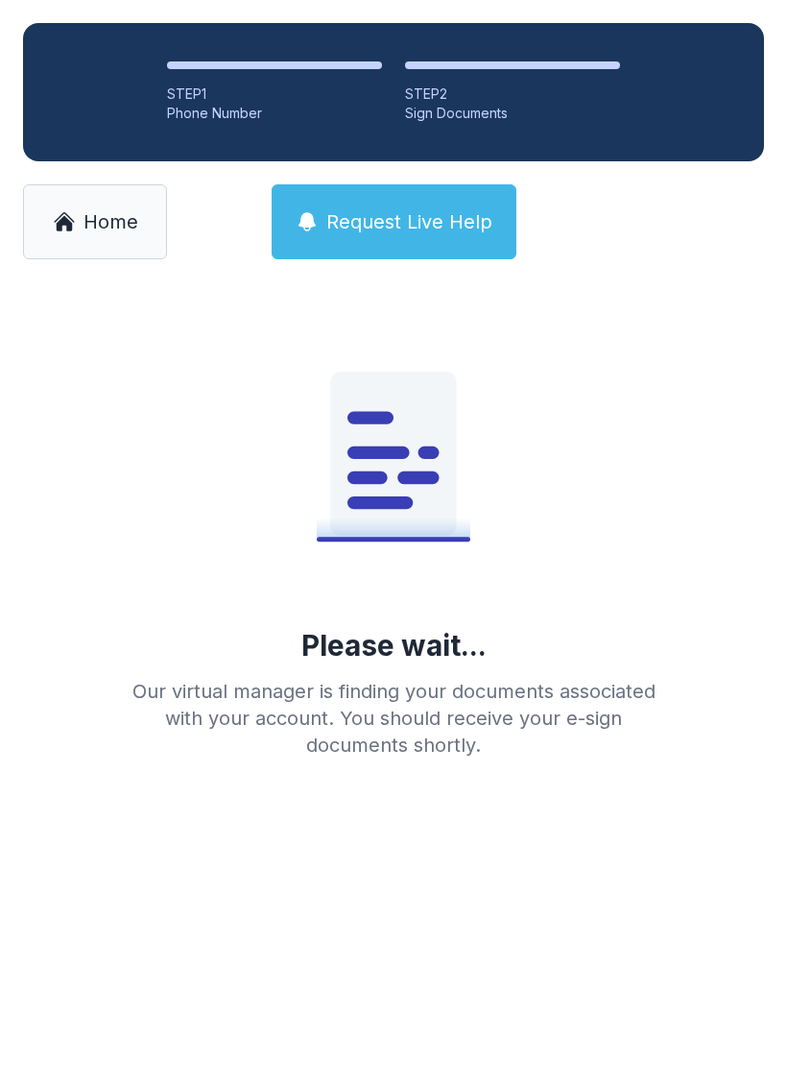
click at [81, 240] on link "Home" at bounding box center [95, 221] width 144 height 75
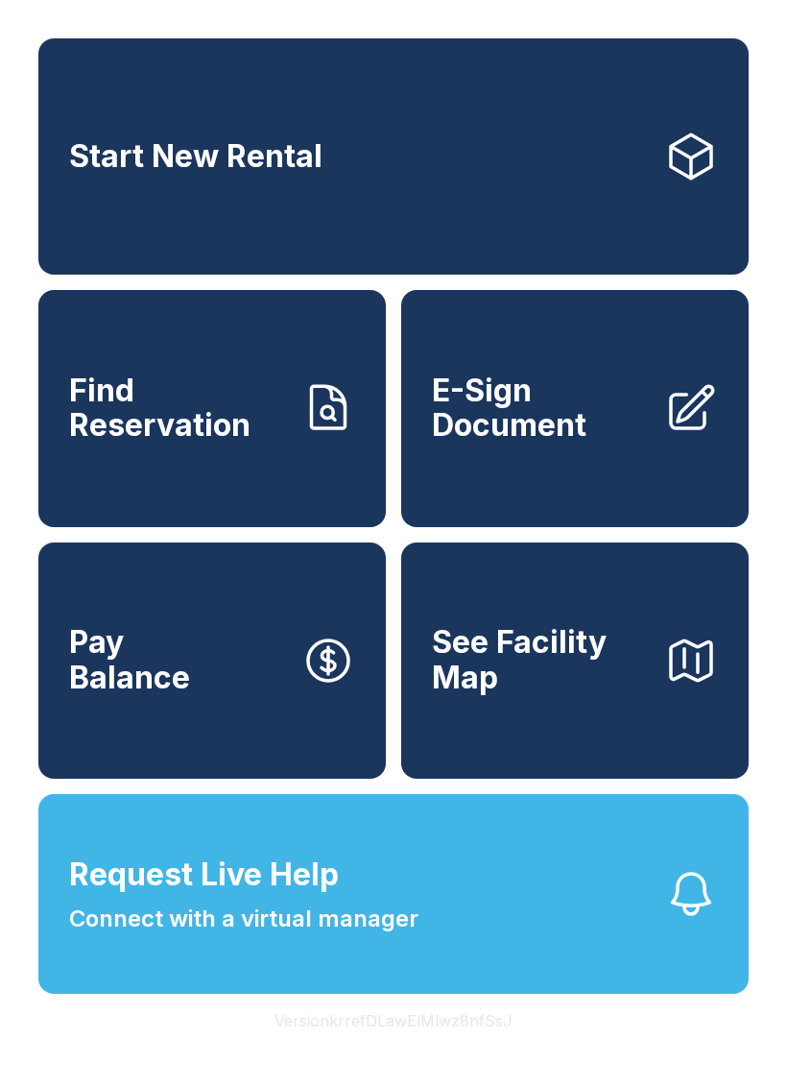
click at [569, 444] on span "E-Sign Document" at bounding box center [540, 408] width 217 height 70
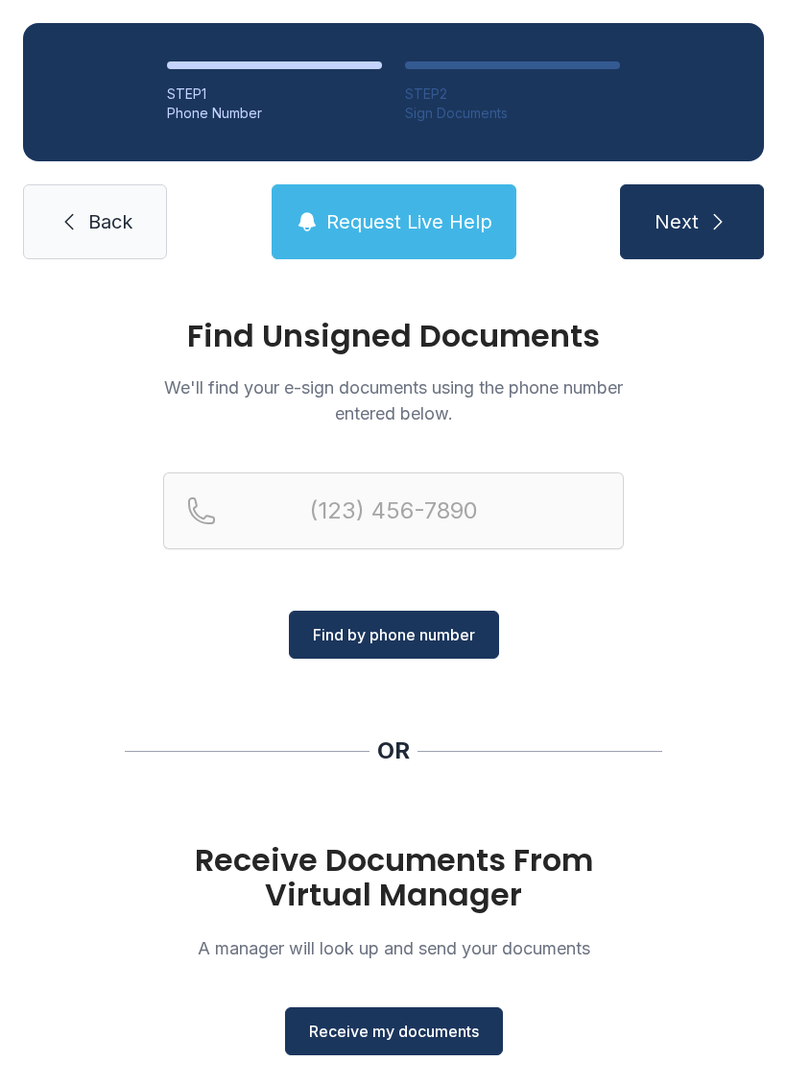
click at [426, 1030] on span "Receive my documents" at bounding box center [394, 1031] width 170 height 23
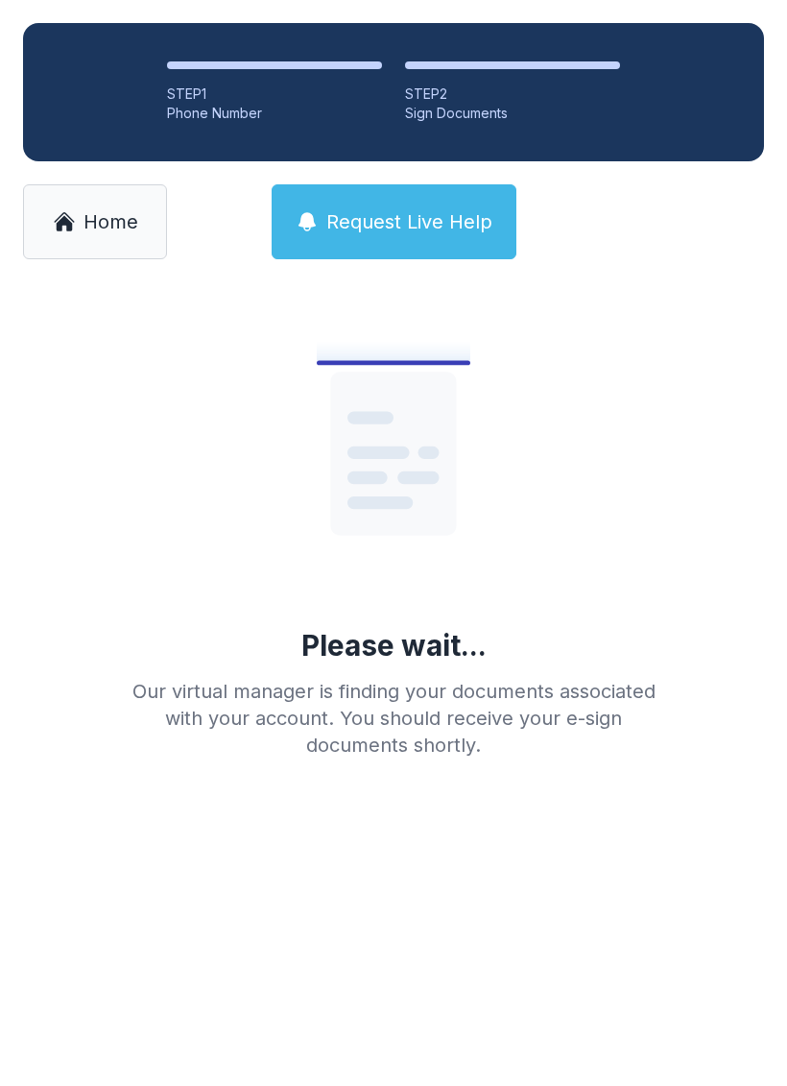
click at [96, 237] on link "Home" at bounding box center [95, 221] width 144 height 75
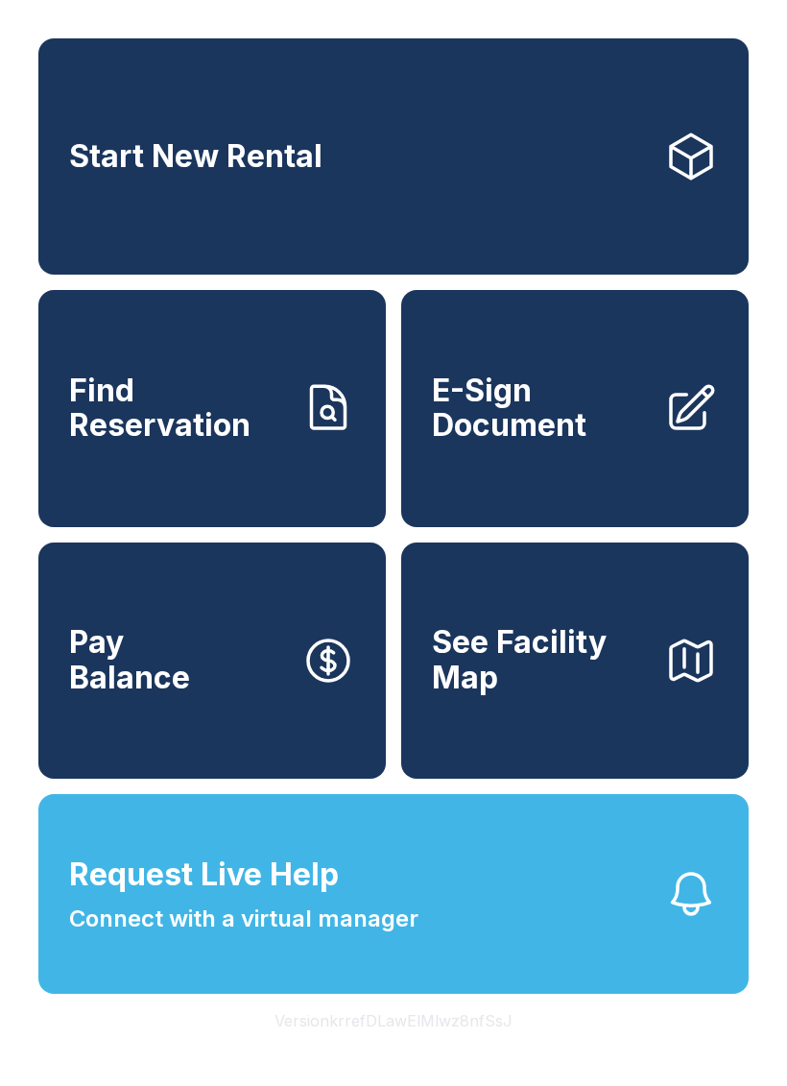
click at [368, 936] on span "Request Live Help Connect with a virtual manager" at bounding box center [243, 894] width 349 height 84
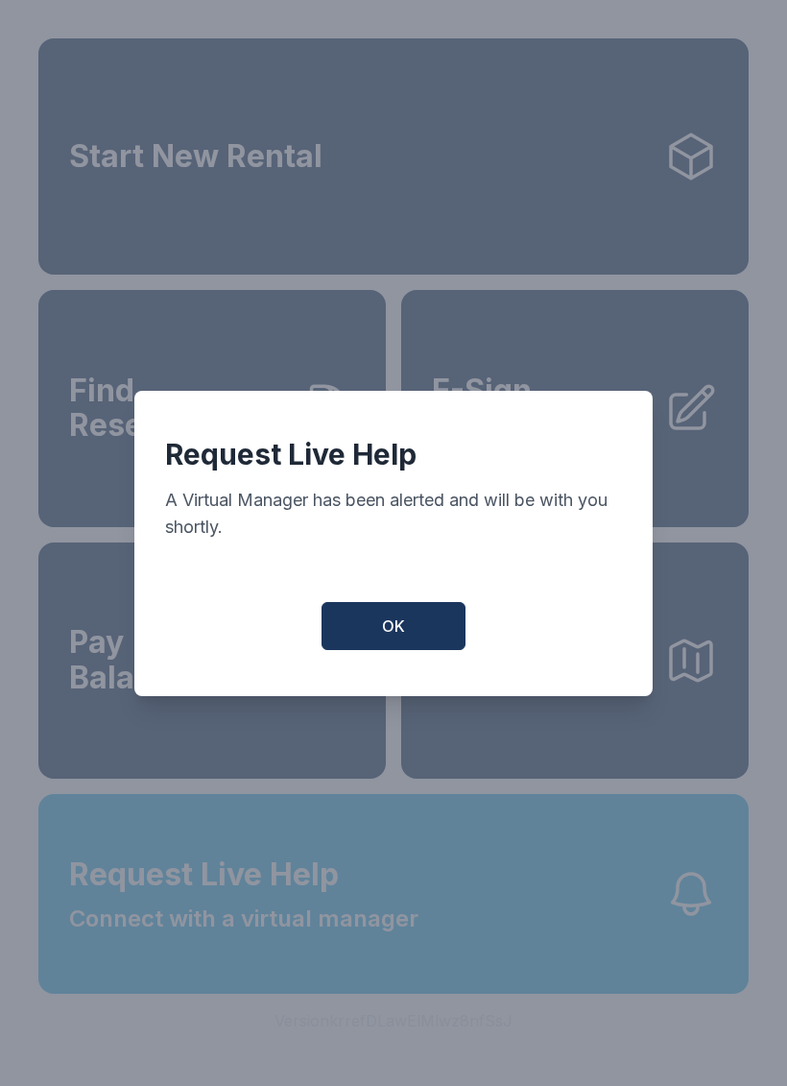
click at [419, 648] on button "OK" at bounding box center [394, 626] width 144 height 48
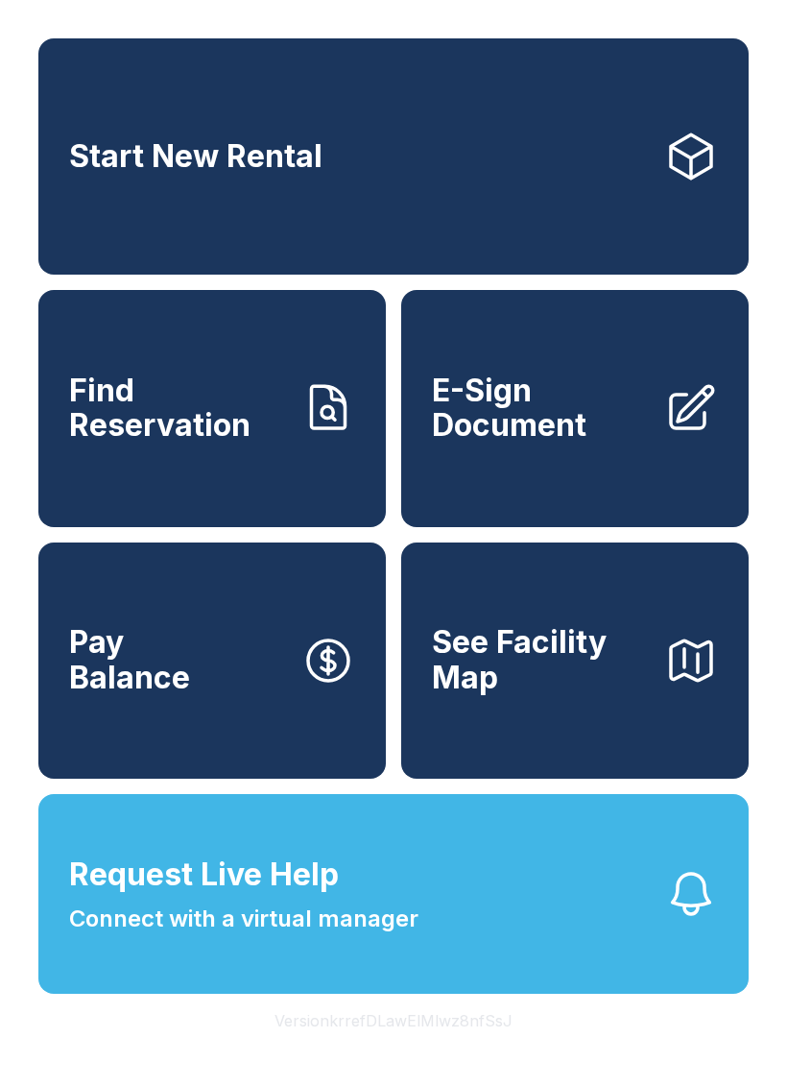
click at [610, 467] on link "E-Sign Document" at bounding box center [575, 408] width 348 height 236
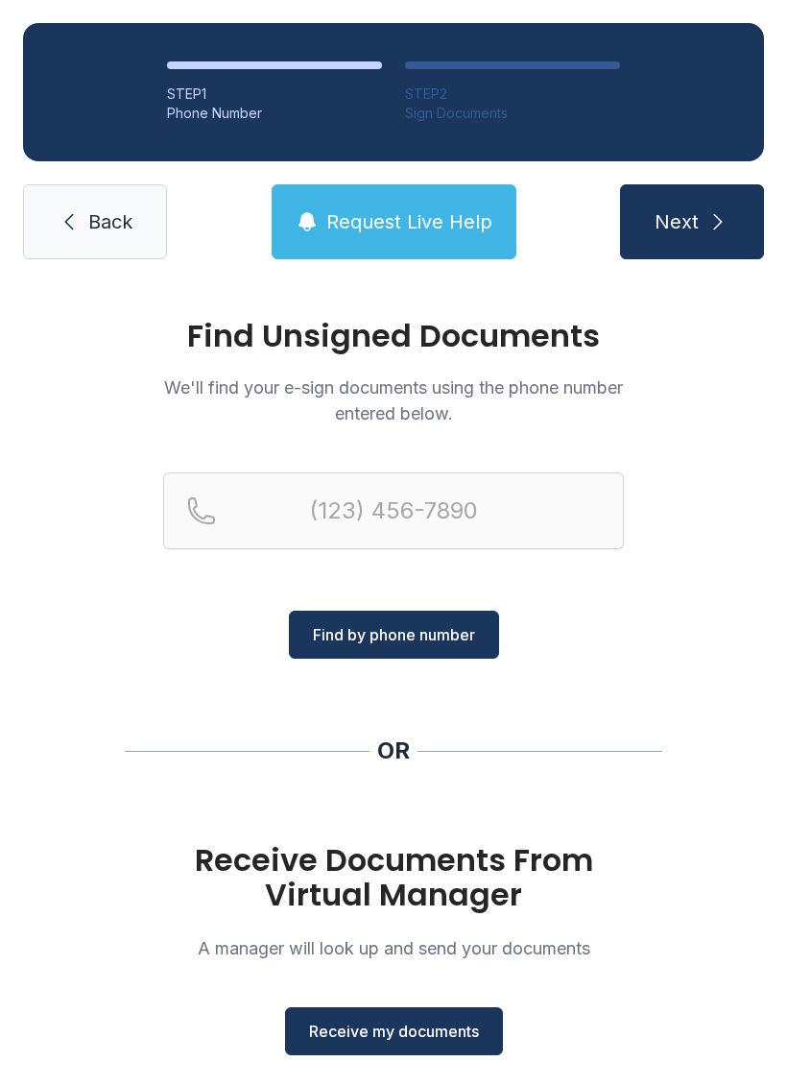
click at [411, 1015] on button "Receive my documents" at bounding box center [394, 1031] width 218 height 48
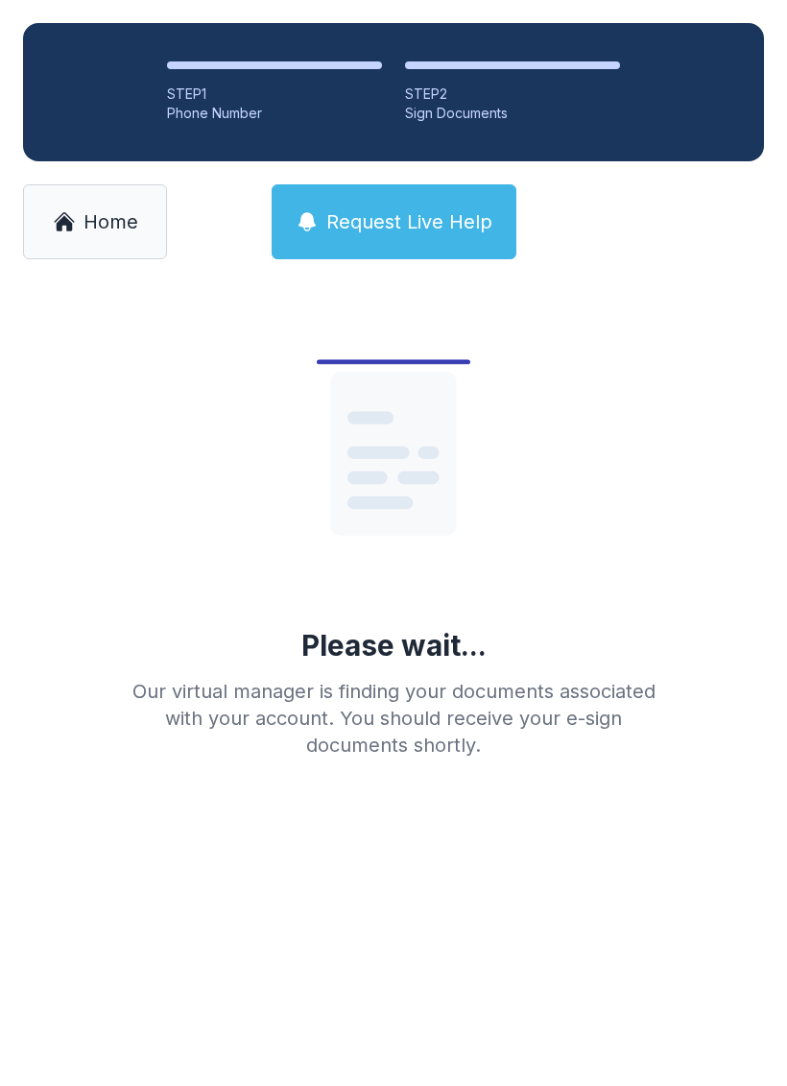
click at [96, 218] on span "Home" at bounding box center [111, 221] width 55 height 27
